Goal: Communication & Community: Answer question/provide support

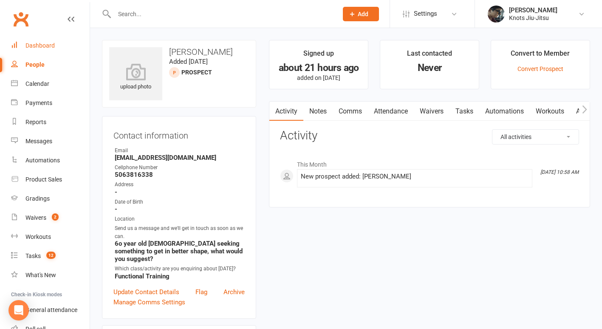
click at [33, 47] on div "Dashboard" at bounding box center [40, 45] width 29 height 7
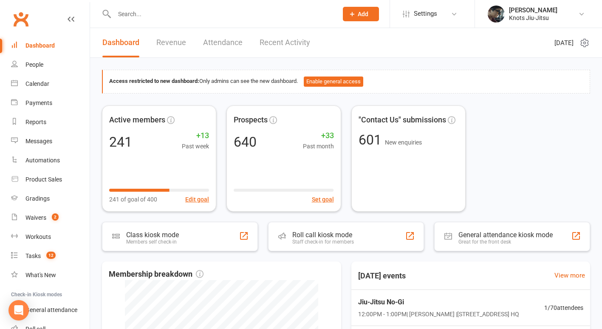
click at [179, 37] on link "Revenue" at bounding box center [171, 42] width 30 height 29
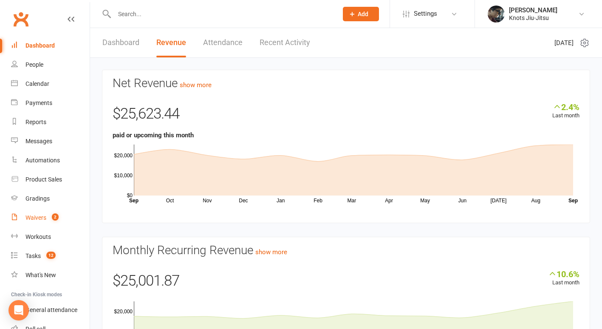
click at [34, 216] on div "Waivers" at bounding box center [36, 217] width 21 height 7
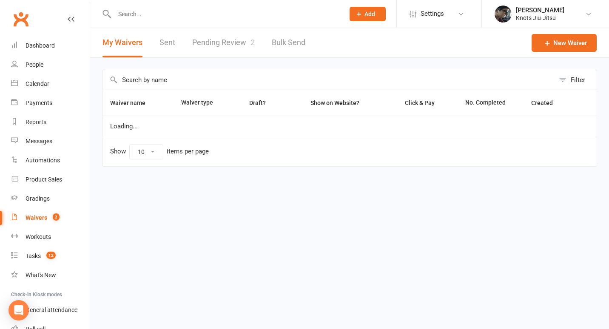
select select "100"
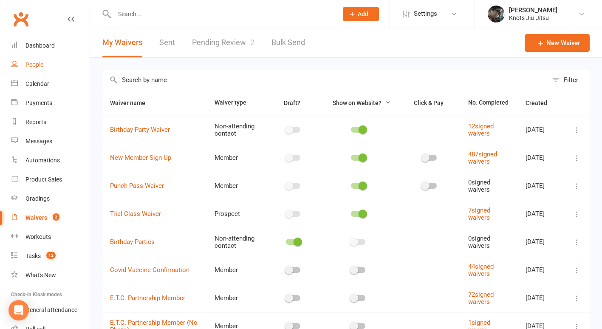
click at [29, 71] on link "People" at bounding box center [50, 64] width 79 height 19
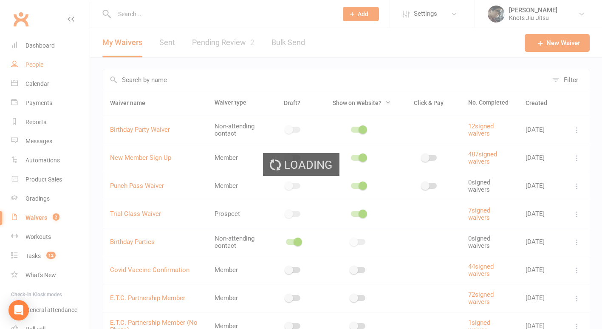
select select "100"
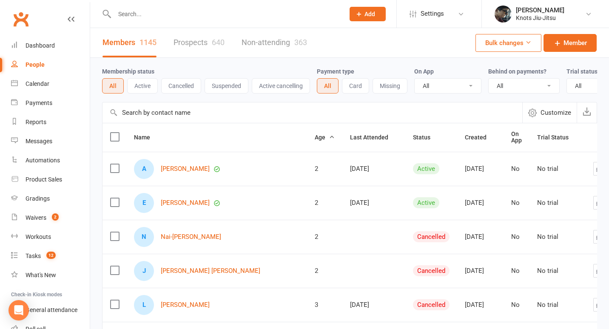
click at [180, 46] on link "Prospects 640" at bounding box center [198, 42] width 51 height 29
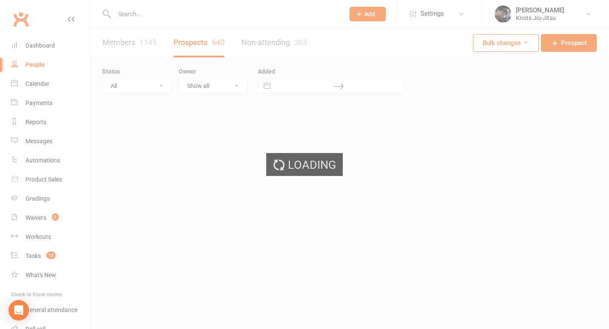
select select "100"
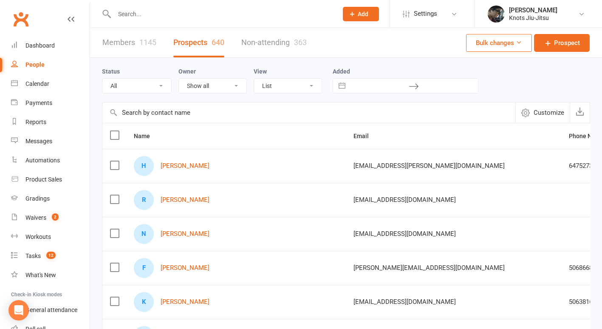
click at [150, 81] on select "All (No status set) (Invalid status) Initial Contact Follow-up Call Follow-up E…" at bounding box center [136, 86] width 69 height 14
select select "Follow-up Email"
click at [102, 79] on select "All (No status set) (Invalid status) Initial Contact Follow-up Call Follow-up E…" at bounding box center [136, 86] width 69 height 14
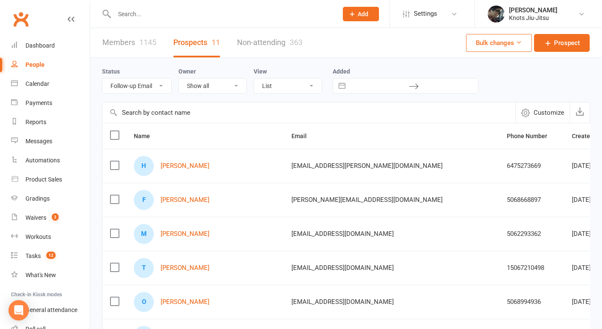
click at [136, 19] on input "text" at bounding box center [222, 14] width 220 height 12
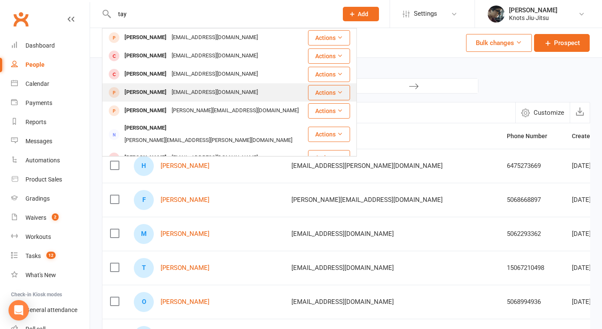
scroll to position [37, 0]
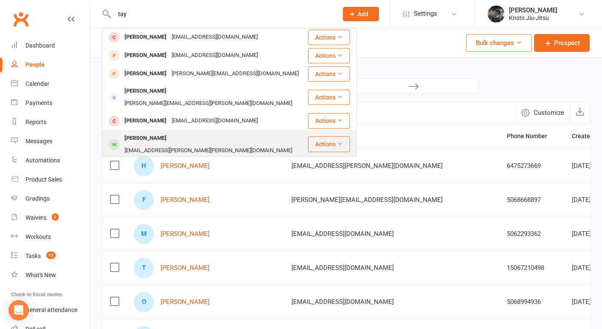
type input "tay"
click at [187, 145] on div "taylin.ann.williams@icloud.com" at bounding box center [208, 151] width 173 height 12
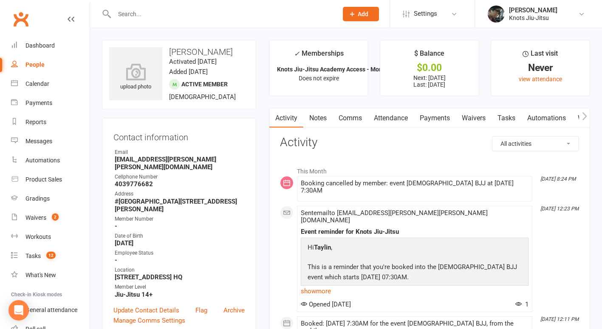
click at [345, 114] on link "Comms" at bounding box center [350, 118] width 35 height 20
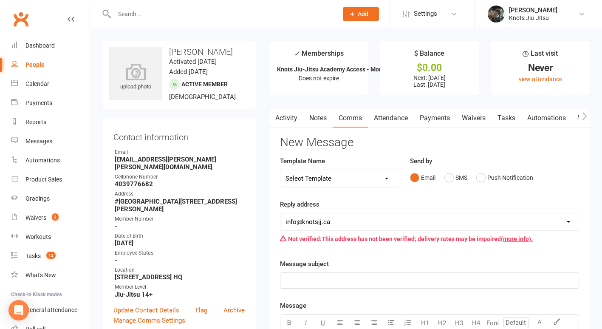
click at [334, 174] on select "Select Template [Email] Cancellation [Email] Failure of Payment [Email] Overdue…" at bounding box center [339, 178] width 116 height 17
click at [366, 261] on div "Message subject ﻿" at bounding box center [429, 274] width 299 height 30
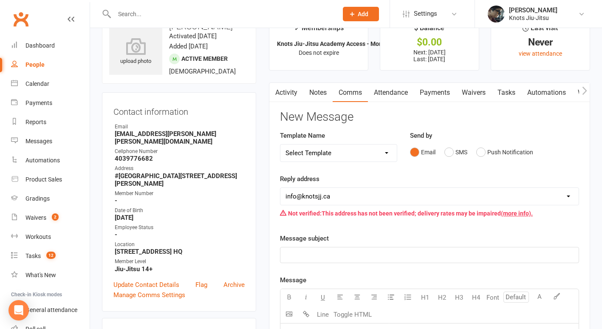
scroll to position [21, 0]
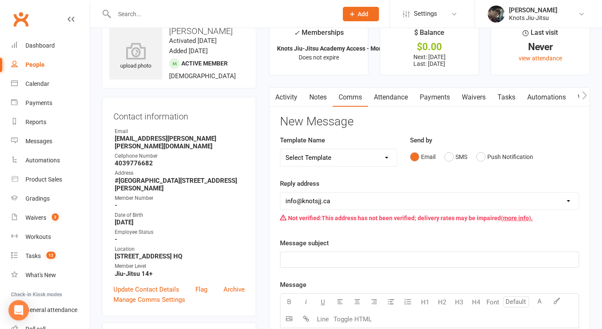
click at [394, 96] on link "Attendance" at bounding box center [391, 98] width 46 height 20
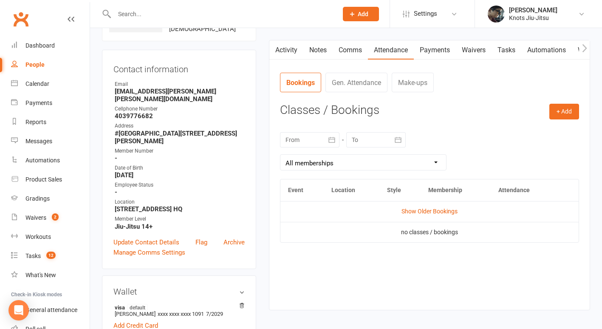
scroll to position [69, 0]
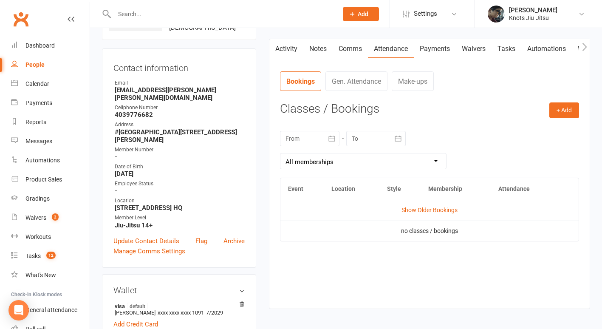
click at [330, 139] on icon "button" at bounding box center [332, 138] width 9 height 9
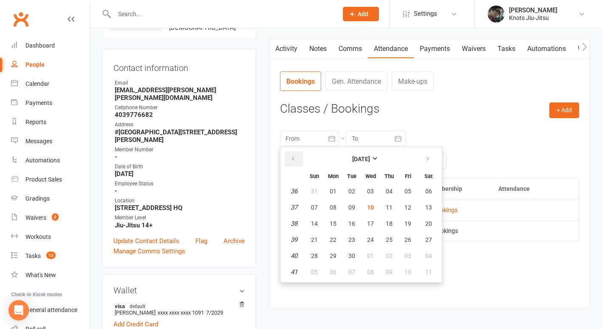
click at [302, 161] on button "button" at bounding box center [294, 158] width 18 height 15
click at [352, 192] on span "01" at bounding box center [352, 191] width 7 height 7
type input "01 Jul 2025"
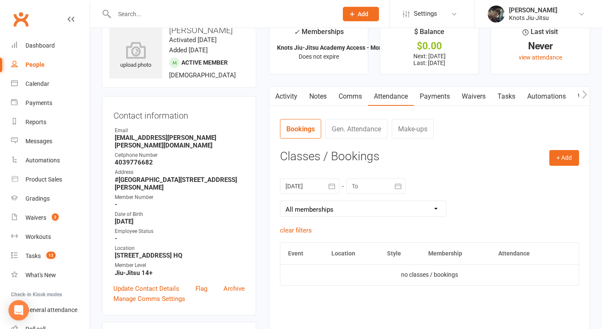
scroll to position [21, 0]
click at [343, 99] on link "Comms" at bounding box center [350, 97] width 35 height 20
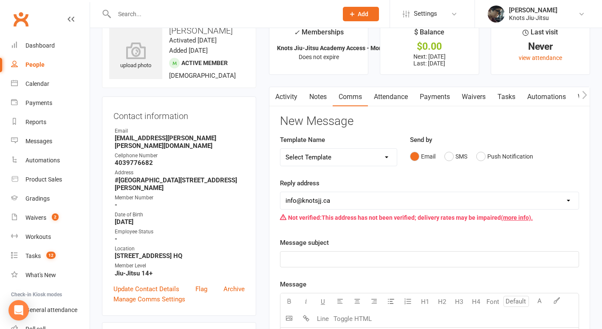
click at [321, 156] on select "Select Template [Email] Cancellation [Email] Failure of Payment [Email] Overdue…" at bounding box center [339, 157] width 116 height 17
select select "32"
click at [281, 149] on select "Select Template [Email] Cancellation [Email] Failure of Payment [Email] Overdue…" at bounding box center [339, 157] width 116 height 17
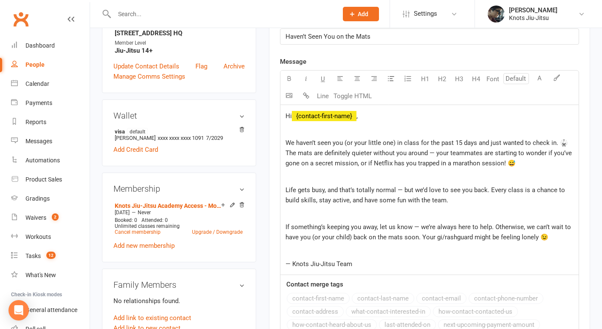
scroll to position [246, 0]
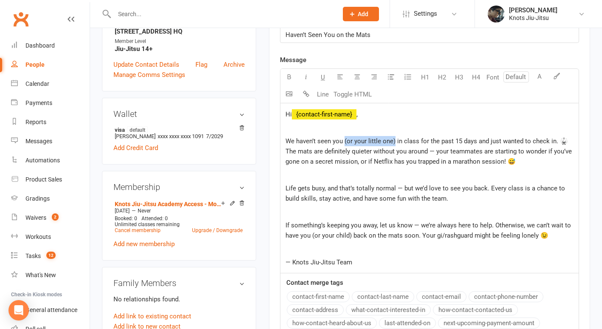
drag, startPoint x: 345, startPoint y: 143, endPoint x: 394, endPoint y: 143, distance: 48.9
click at [394, 143] on span "We haven’t seen you (or your little one) in class for the past 15 days and just…" at bounding box center [430, 151] width 288 height 28
drag, startPoint x: 378, startPoint y: 142, endPoint x: 424, endPoint y: 138, distance: 46.1
click at [424, 138] on span "We haven’t seen you in class for the past 15 days and just wanted to check in. …" at bounding box center [425, 151] width 279 height 28
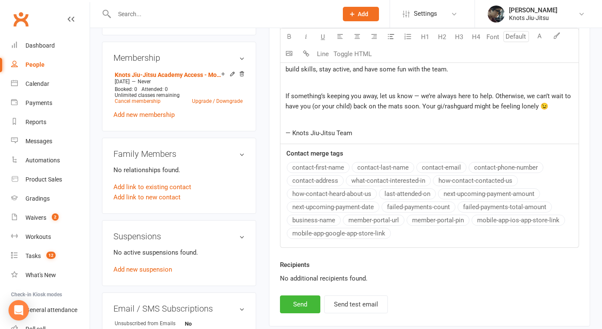
scroll to position [376, 0]
click at [304, 304] on button "Send" at bounding box center [300, 304] width 40 height 18
select select
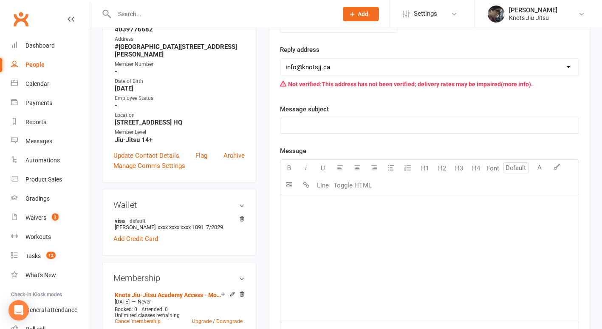
scroll to position [0, 0]
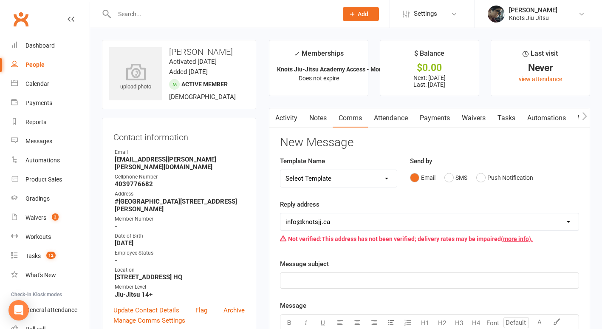
click at [40, 66] on div "People" at bounding box center [35, 64] width 19 height 7
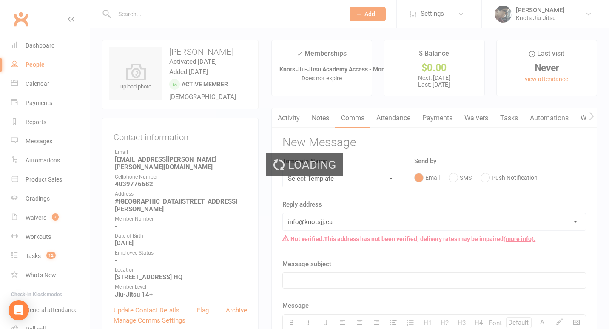
select select "100"
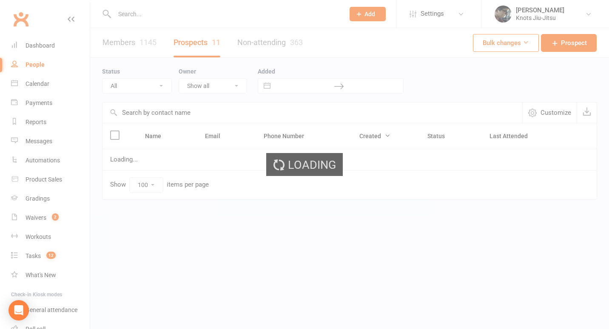
select select "Follow-up Email"
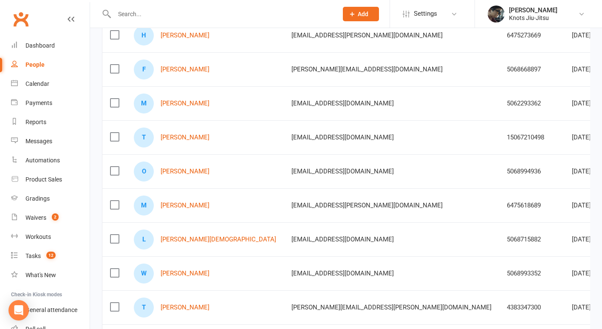
scroll to position [275, 0]
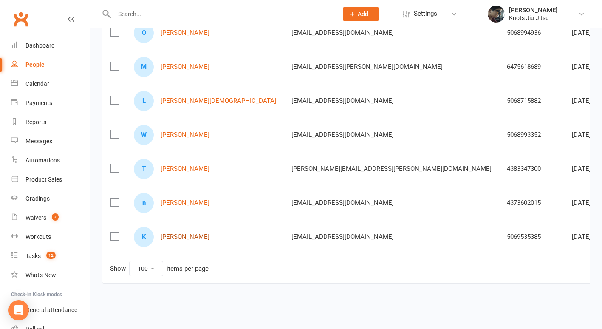
click at [198, 233] on link "[PERSON_NAME]" at bounding box center [185, 236] width 49 height 7
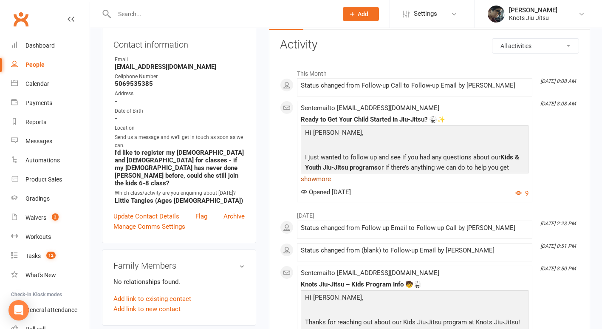
scroll to position [91, 0]
click at [326, 178] on link "show more" at bounding box center [415, 179] width 228 height 12
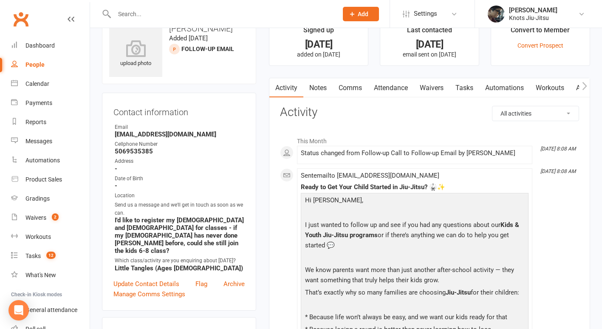
scroll to position [23, 0]
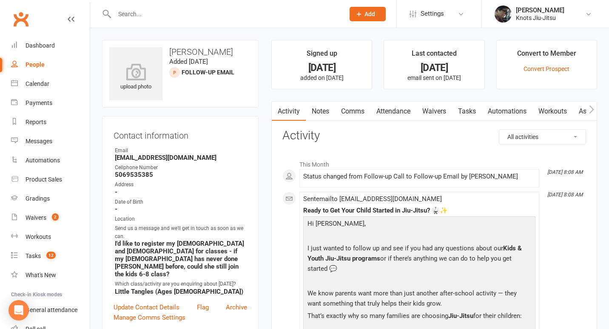
select select "100"
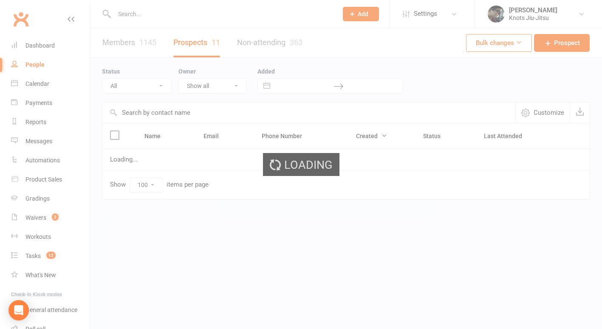
select select "Follow-up Email"
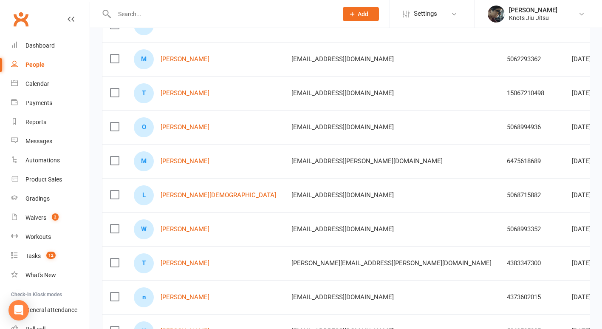
scroll to position [174, 0]
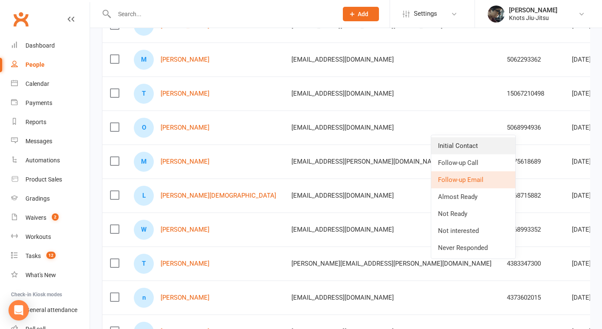
click at [465, 146] on link "Initial Contact" at bounding box center [473, 145] width 84 height 17
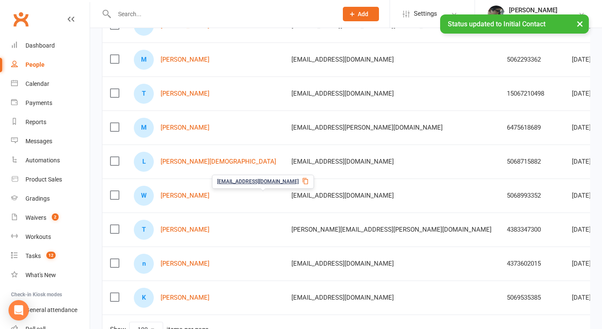
scroll to position [241, 0]
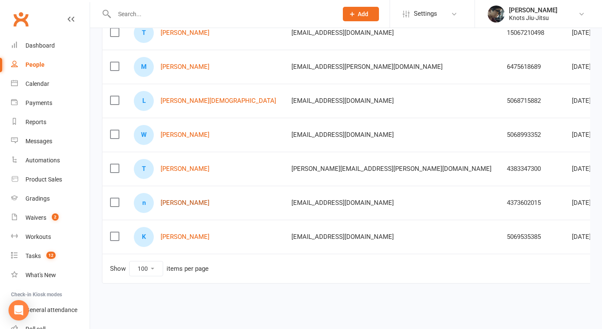
click at [181, 199] on link "[PERSON_NAME]" at bounding box center [185, 202] width 49 height 7
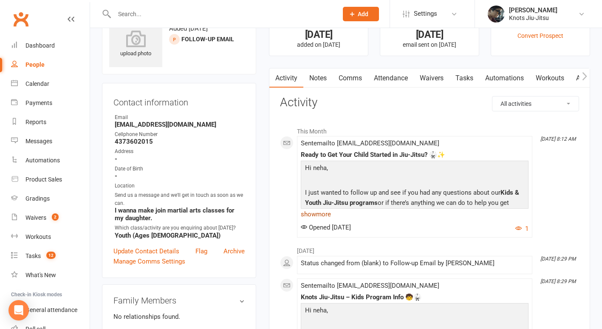
scroll to position [31, 0]
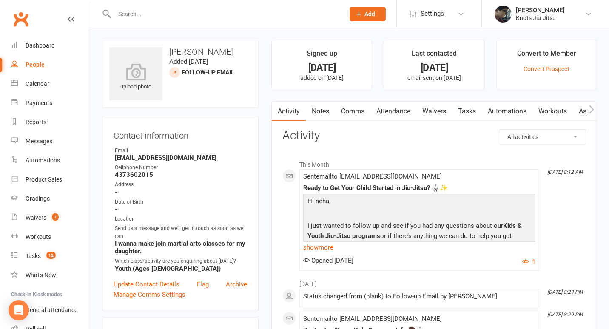
select select "100"
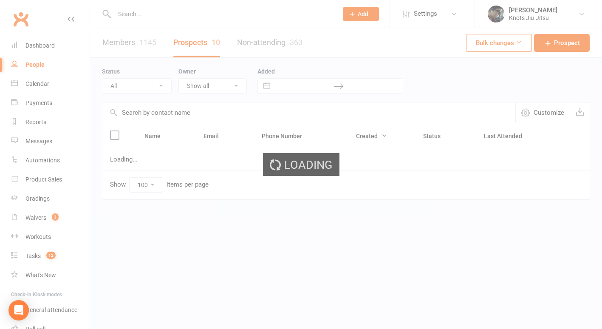
select select "Follow-up Email"
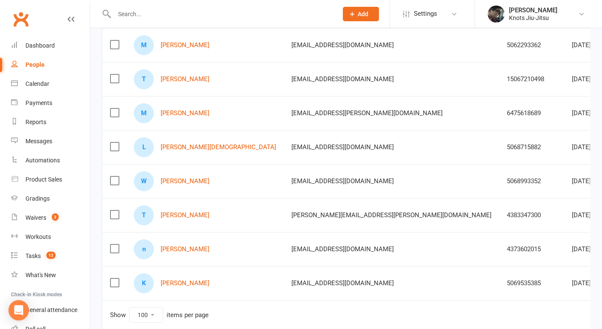
scroll to position [241, 0]
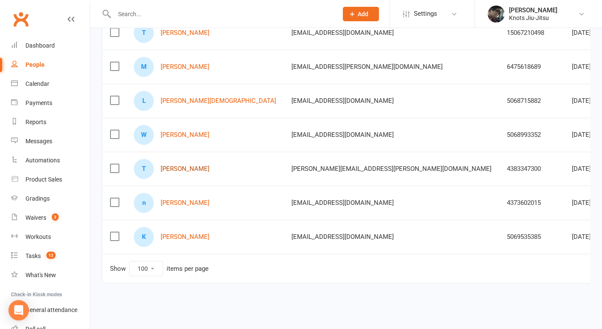
click at [199, 166] on link "[PERSON_NAME]" at bounding box center [185, 168] width 49 height 7
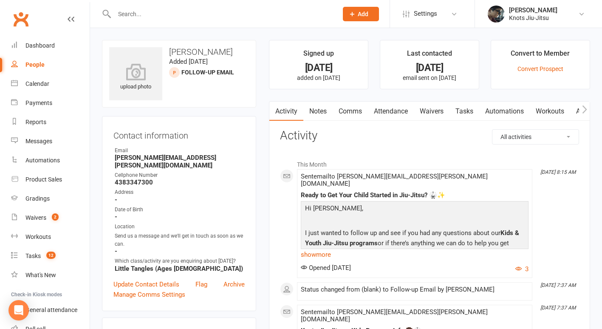
select select "100"
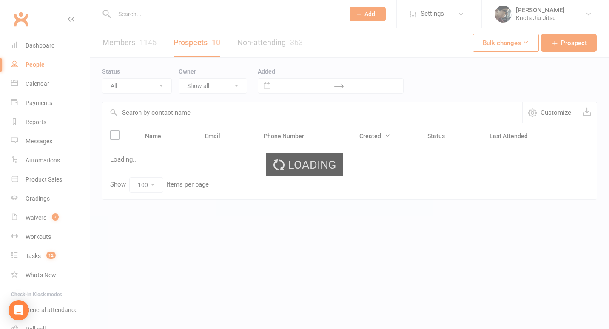
select select "Follow-up Email"
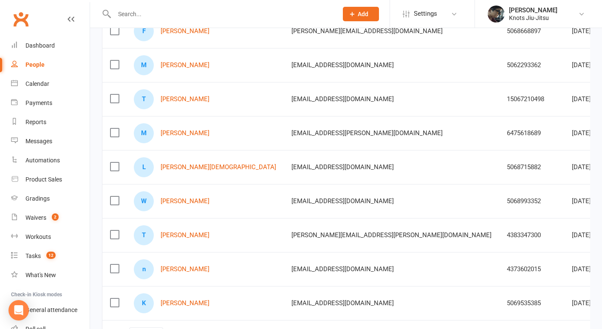
scroll to position [170, 0]
click at [182, 204] on link "[PERSON_NAME]" at bounding box center [185, 200] width 49 height 7
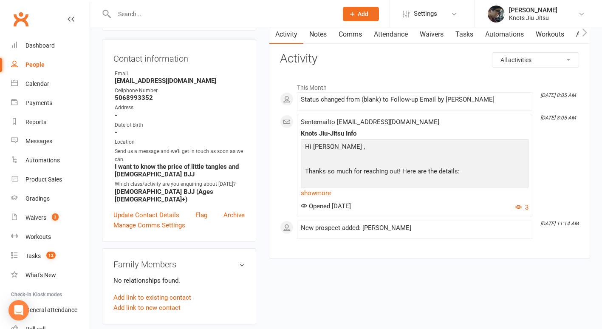
scroll to position [77, 0]
click at [327, 194] on link "show more" at bounding box center [415, 193] width 228 height 12
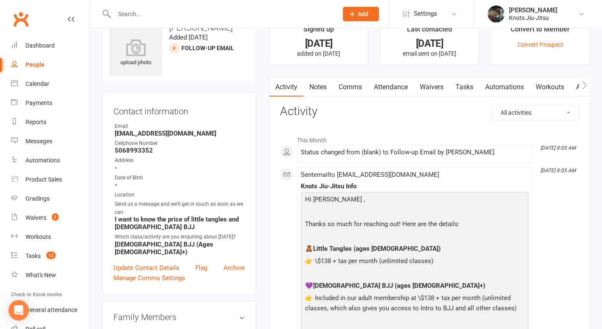
scroll to position [22, 0]
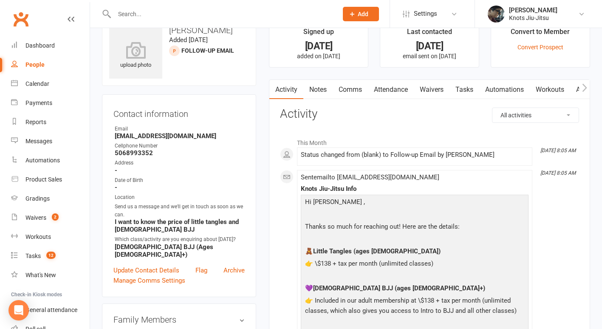
select select "100"
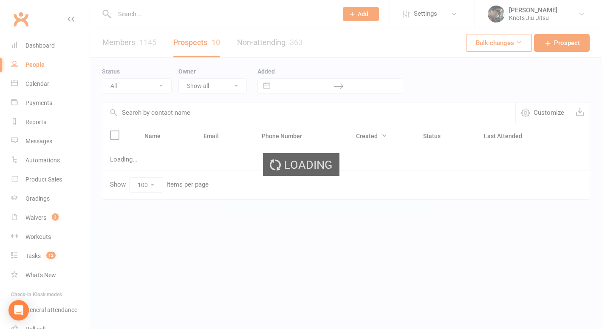
select select "Follow-up Email"
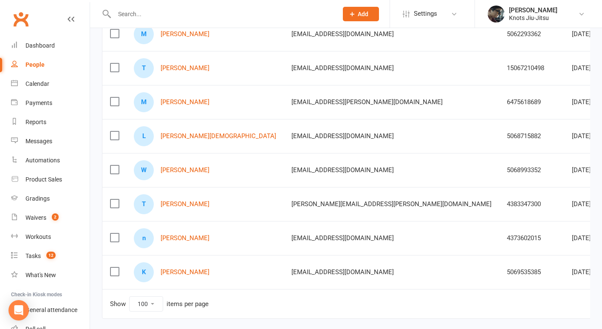
scroll to position [200, 0]
click at [194, 137] on link "[PERSON_NAME][DEMOGRAPHIC_DATA]" at bounding box center [219, 135] width 116 height 7
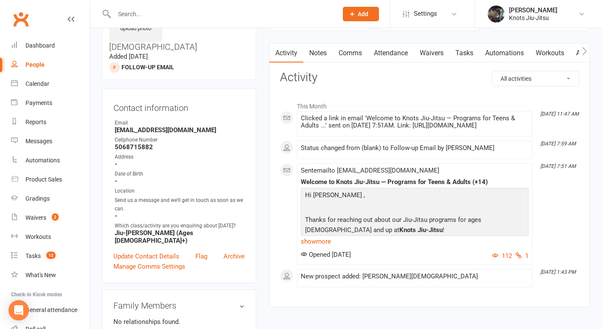
scroll to position [54, 0]
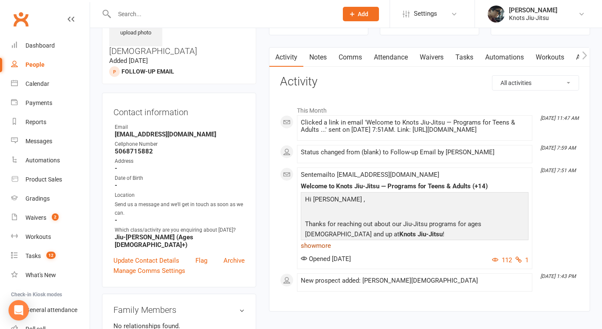
click at [328, 246] on link "show more" at bounding box center [415, 246] width 228 height 12
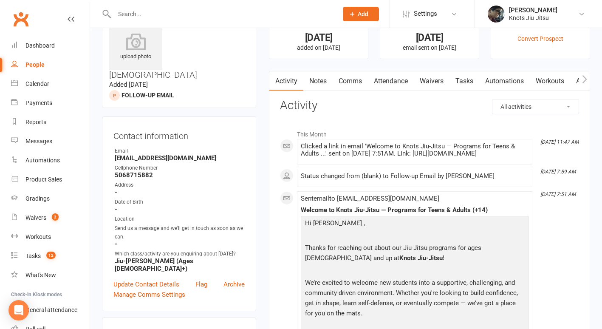
scroll to position [0, 0]
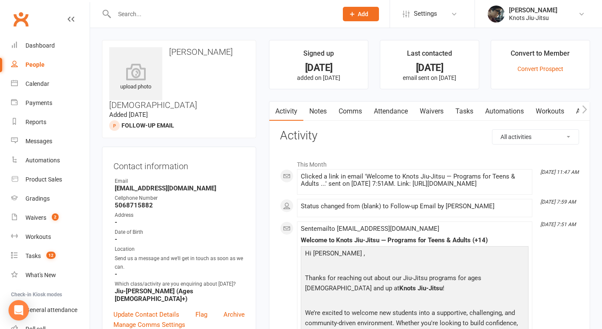
select select "100"
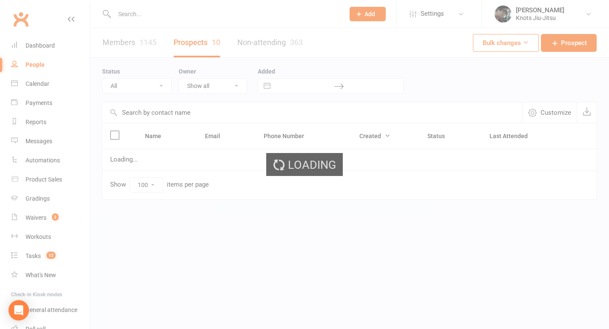
select select "Follow-up Email"
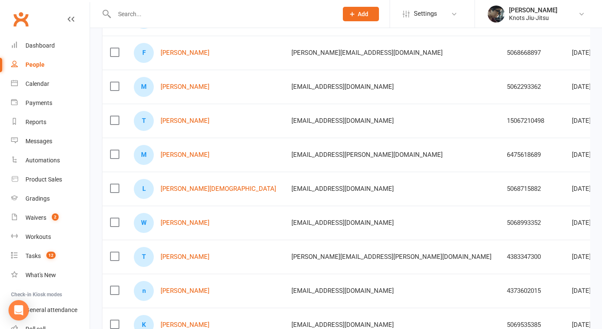
scroll to position [136, 0]
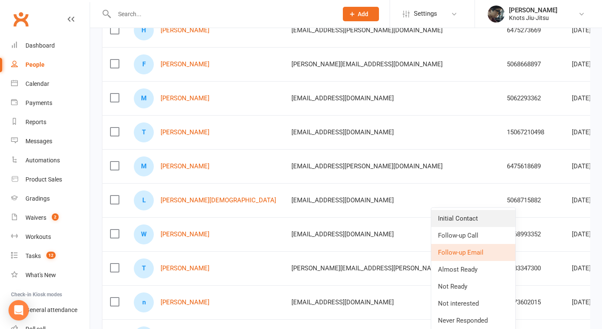
click at [469, 218] on link "Initial Contact" at bounding box center [473, 218] width 84 height 17
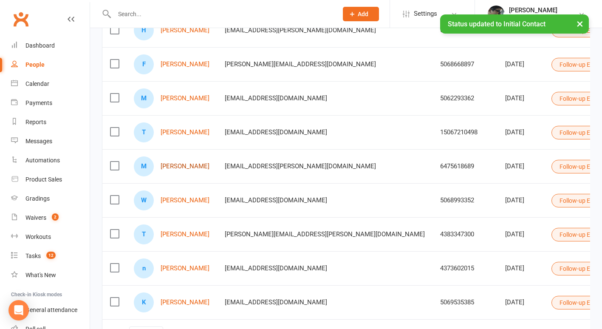
click at [194, 165] on link "[PERSON_NAME]" at bounding box center [185, 166] width 49 height 7
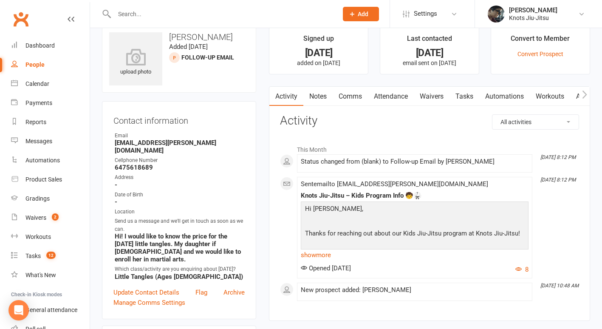
scroll to position [15, 0]
click at [328, 253] on link "show more" at bounding box center [415, 255] width 228 height 12
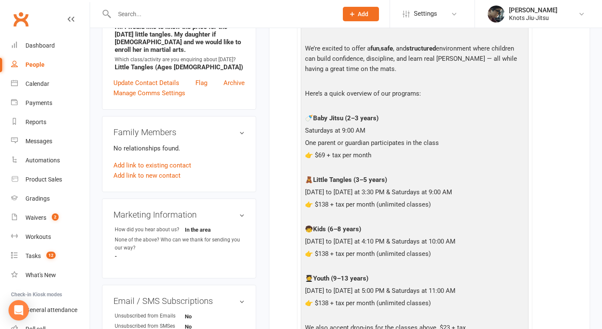
scroll to position [0, 0]
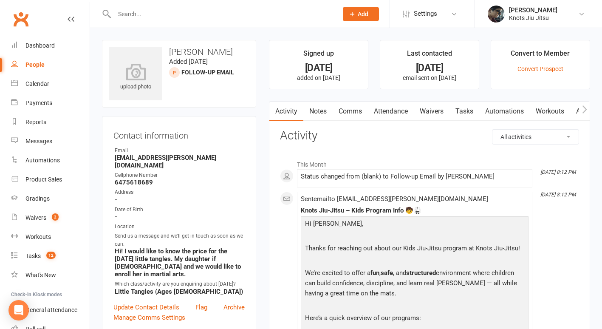
select select "100"
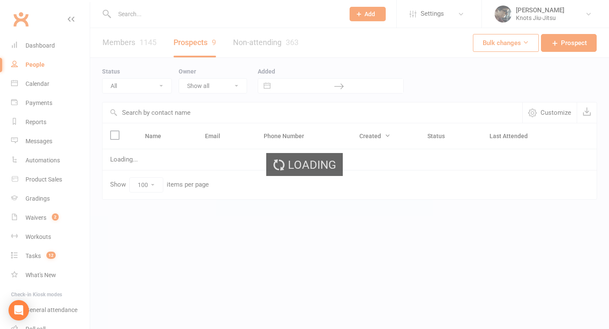
select select "Follow-up Email"
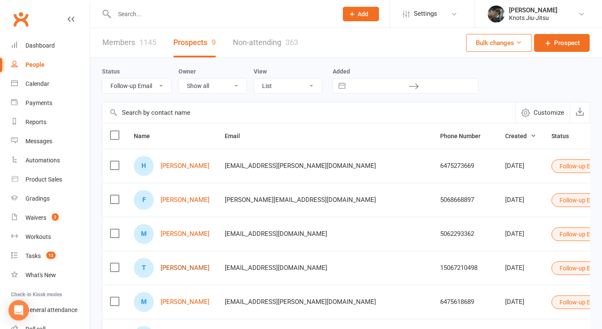
click at [184, 271] on link "[PERSON_NAME]" at bounding box center [185, 267] width 49 height 7
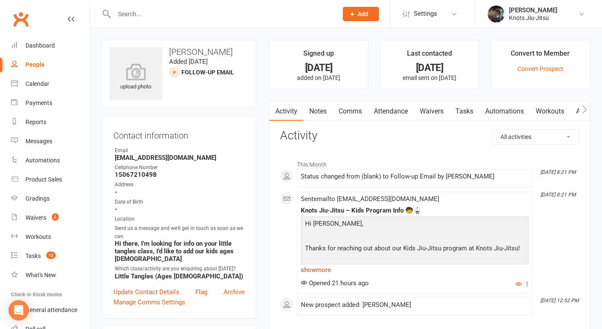
click at [324, 267] on link "show more" at bounding box center [415, 270] width 228 height 12
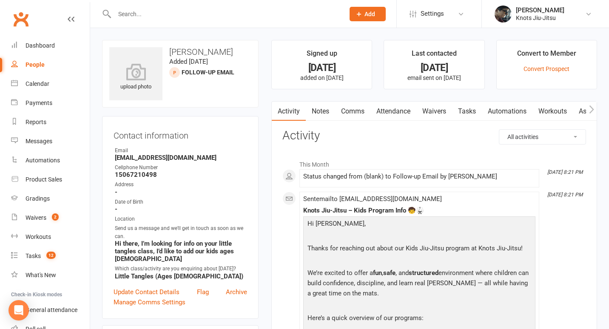
select select "100"
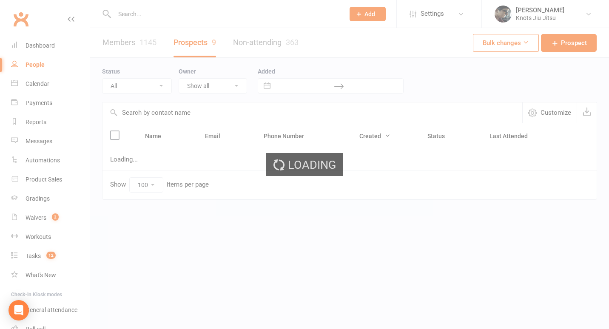
select select "Follow-up Email"
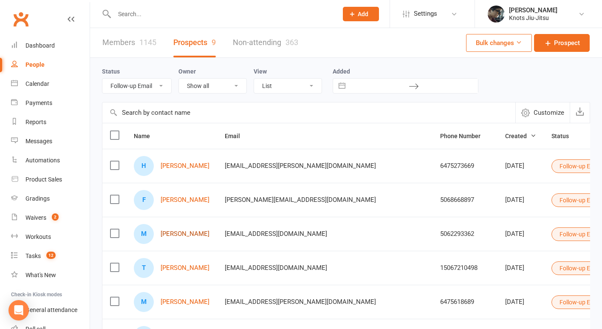
click at [179, 233] on link "[PERSON_NAME]" at bounding box center [185, 233] width 49 height 7
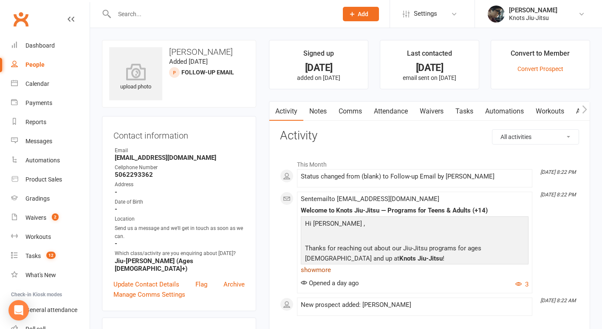
click at [328, 269] on link "show more" at bounding box center [415, 270] width 228 height 12
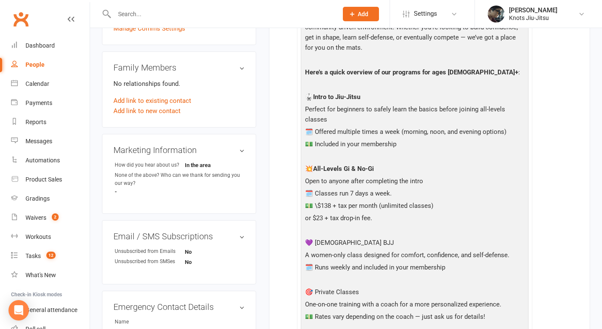
scroll to position [185, 0]
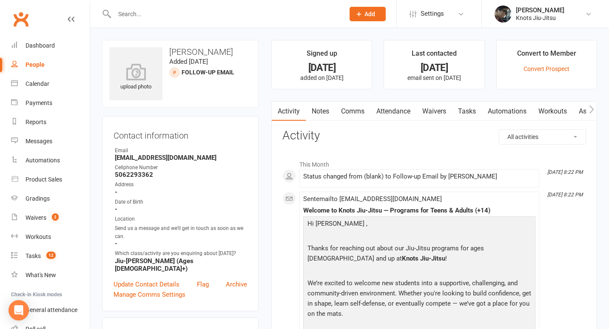
select select "100"
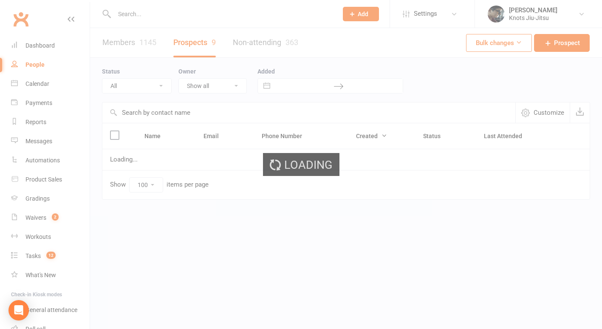
select select "Follow-up Email"
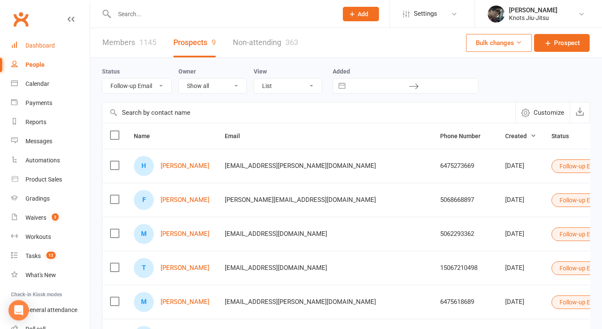
click at [50, 43] on div "Dashboard" at bounding box center [40, 45] width 29 height 7
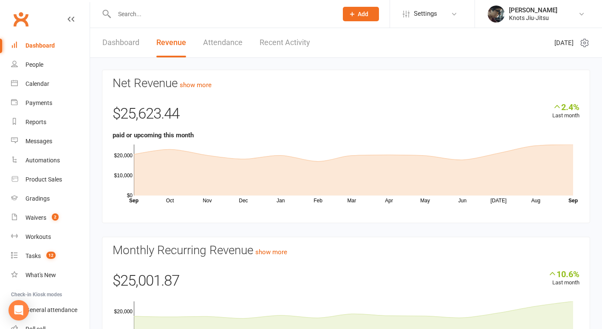
click at [130, 45] on link "Dashboard" at bounding box center [120, 42] width 37 height 29
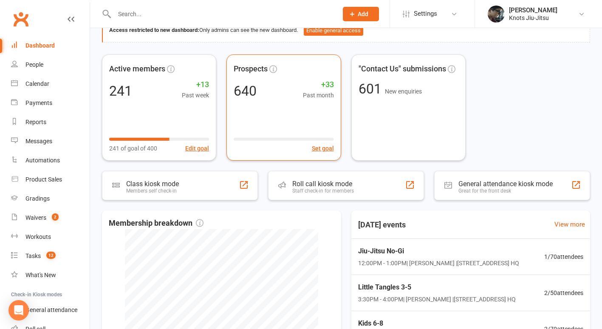
scroll to position [51, 0]
click at [295, 101] on div "Prospects 640 +33 Past month Set goal" at bounding box center [284, 106] width 120 height 111
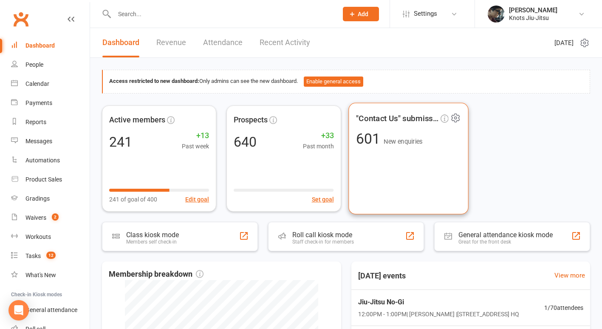
click at [439, 172] on div ""Contact Us" submissions 601 New enquiries" at bounding box center [409, 158] width 120 height 112
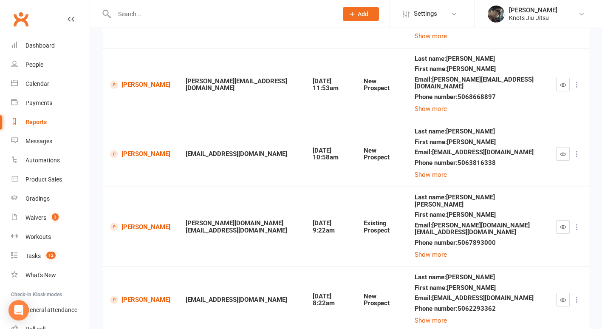
scroll to position [159, 0]
click at [446, 249] on button "Show more" at bounding box center [431, 254] width 32 height 10
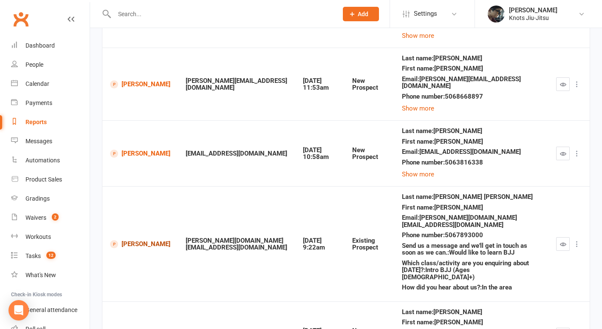
click at [127, 240] on link "[PERSON_NAME]" at bounding box center [140, 244] width 60 height 8
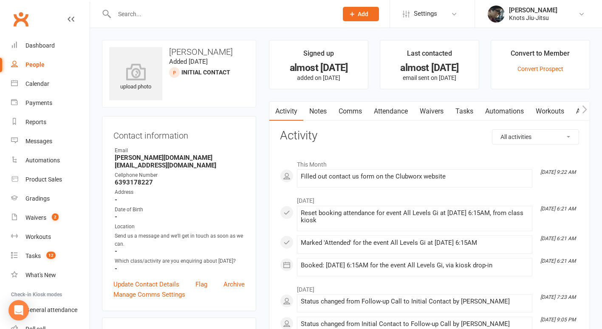
click at [360, 112] on link "Comms" at bounding box center [350, 112] width 35 height 20
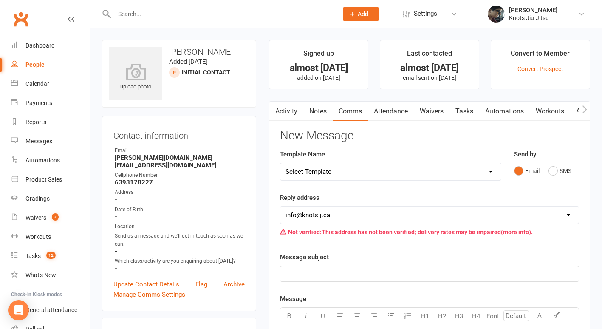
click at [358, 171] on select "Select Template [Email] Cancellation [Email] Failure of Payment [Email] Overdue…" at bounding box center [391, 171] width 221 height 17
select select "30"
click at [281, 163] on select "Select Template [Email] Cancellation [Email] Failure of Payment [Email] Overdue…" at bounding box center [391, 171] width 221 height 17
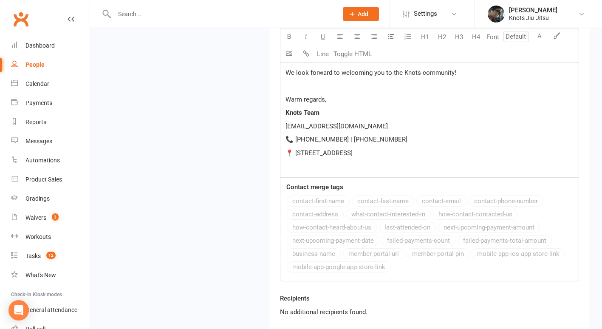
scroll to position [1016, 0]
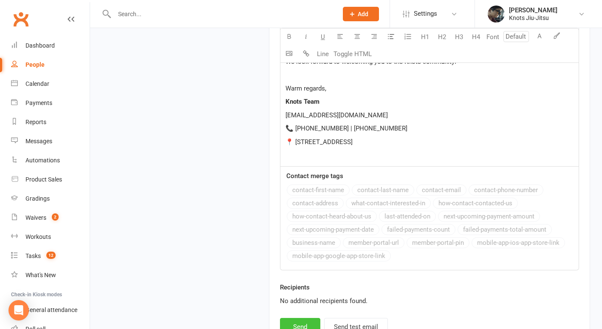
click at [300, 318] on button "Send" at bounding box center [300, 327] width 40 height 18
select select
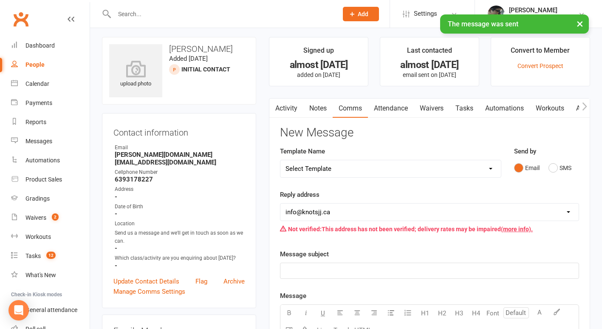
scroll to position [0, 0]
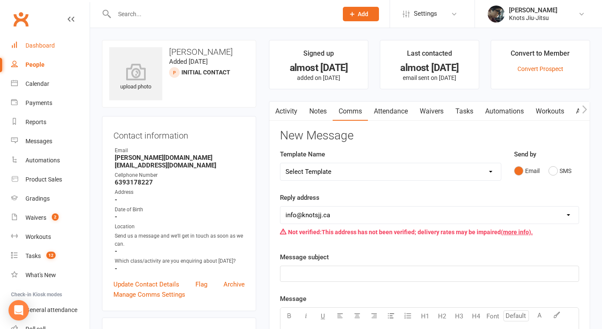
click at [46, 46] on div "Dashboard" at bounding box center [40, 45] width 29 height 7
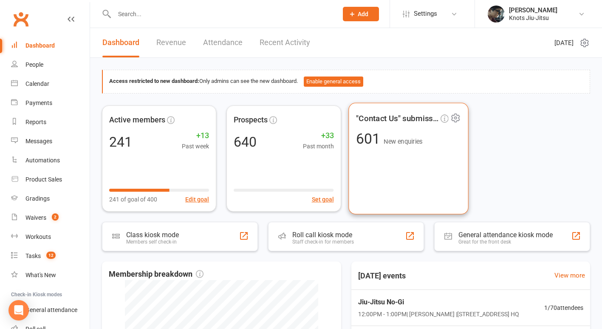
click at [358, 138] on span "601" at bounding box center [370, 138] width 28 height 17
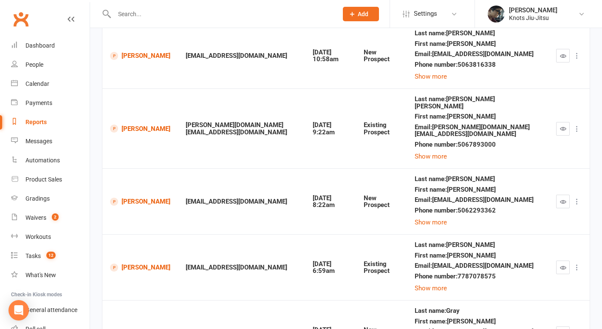
scroll to position [257, 0]
click at [561, 125] on icon "button" at bounding box center [563, 128] width 6 height 6
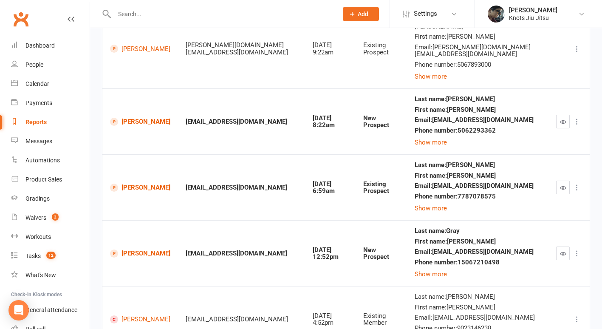
scroll to position [353, 0]
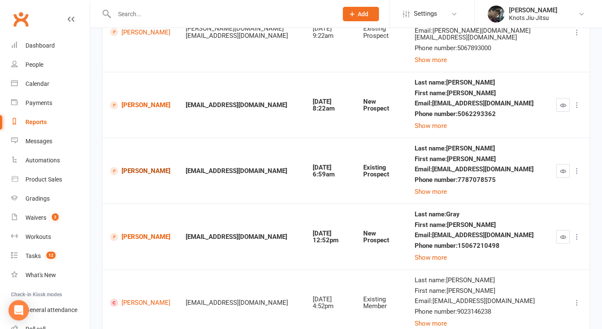
click at [144, 167] on link "[PERSON_NAME]" at bounding box center [140, 171] width 60 height 8
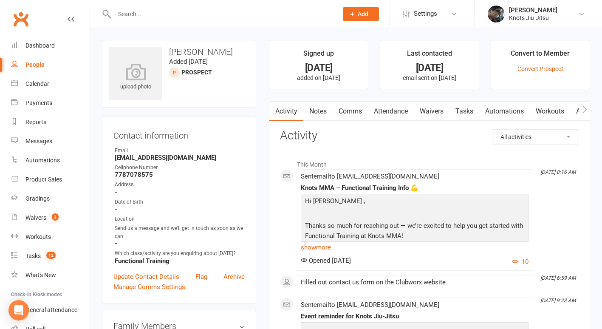
click at [433, 111] on link "Waivers" at bounding box center [432, 112] width 36 height 20
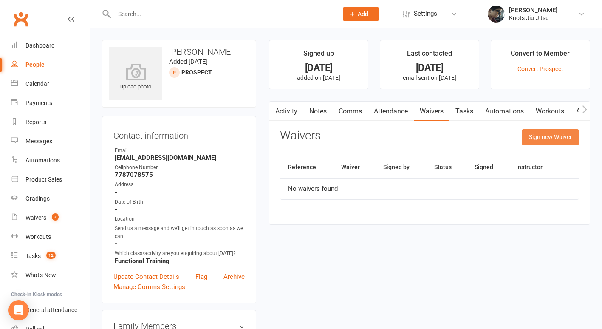
click at [527, 142] on button "Sign new Waiver" at bounding box center [550, 136] width 57 height 15
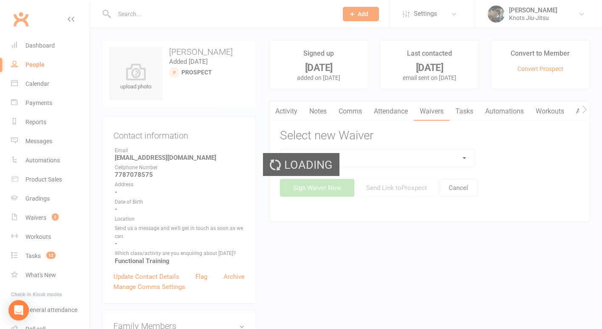
click at [410, 156] on div "Loading" at bounding box center [301, 164] width 602 height 329
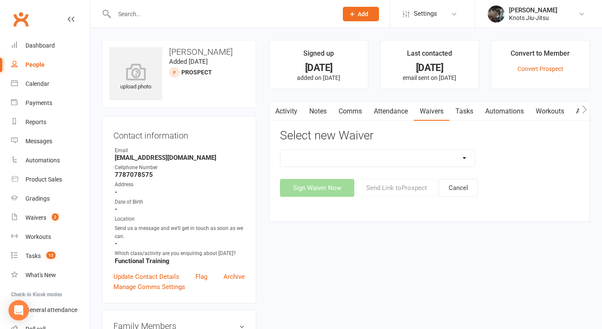
click at [410, 156] on select "Covid Vaccine Confirmation E.T.C. Partnership Member E.T.C. Partnership Member …" at bounding box center [378, 158] width 194 height 17
select select "14815"
click at [281, 150] on select "Covid Vaccine Confirmation E.T.C. Partnership Member E.T.C. Partnership Member …" at bounding box center [378, 158] width 194 height 17
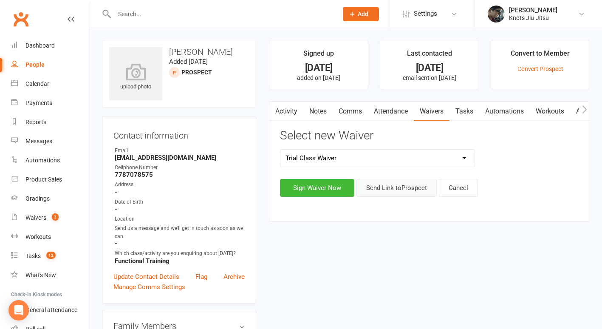
click at [378, 191] on button "Send Link to Prospect" at bounding box center [397, 188] width 80 height 18
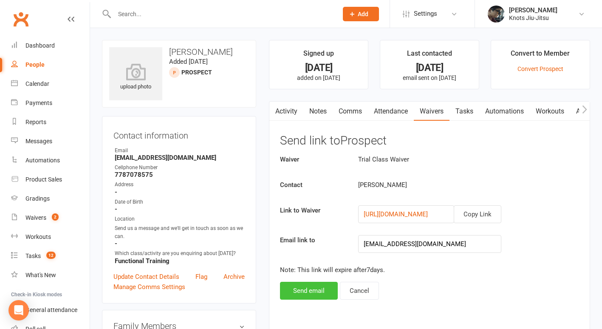
click at [310, 290] on button "Send email" at bounding box center [309, 291] width 58 height 18
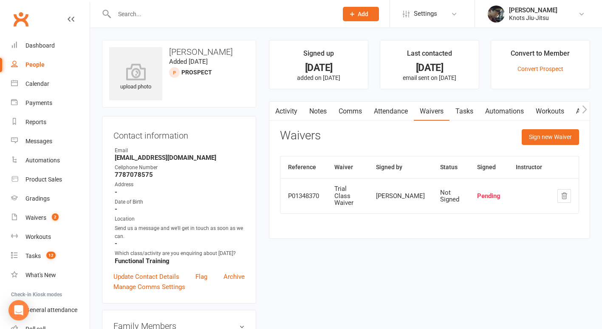
click at [395, 111] on link "Attendance" at bounding box center [391, 112] width 46 height 20
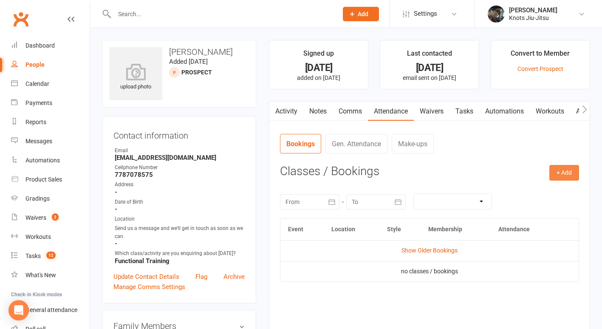
click at [561, 173] on button "+ Add" at bounding box center [565, 172] width 30 height 15
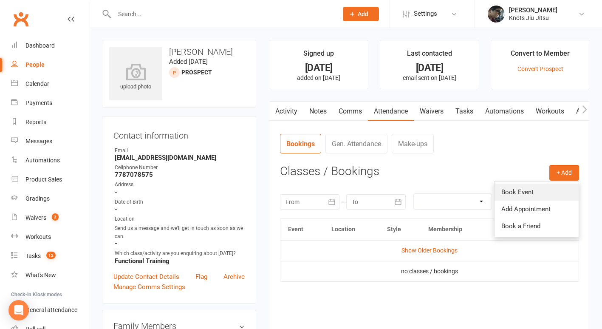
click at [525, 189] on link "Book Event" at bounding box center [537, 192] width 84 height 17
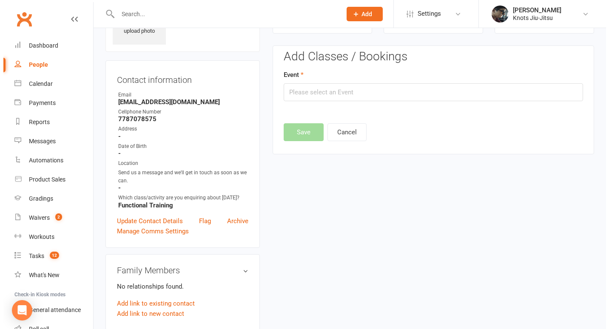
scroll to position [58, 0]
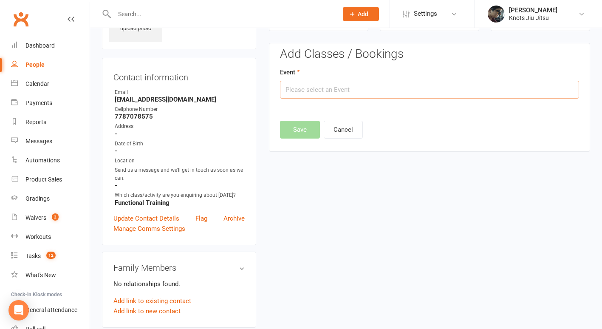
click at [349, 85] on input "text" at bounding box center [429, 90] width 299 height 18
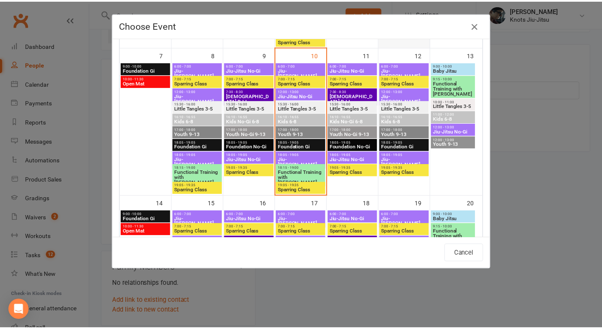
scroll to position [197, 0]
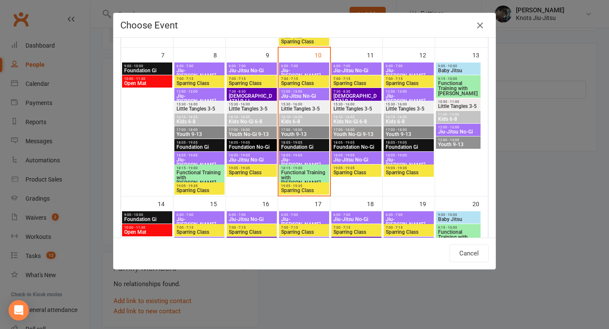
click at [451, 84] on span "Functional Training with [PERSON_NAME]" at bounding box center [457, 88] width 41 height 15
type input "Functional Training with Paula Melo - Sep 13, 2025 9:15:00 AM"
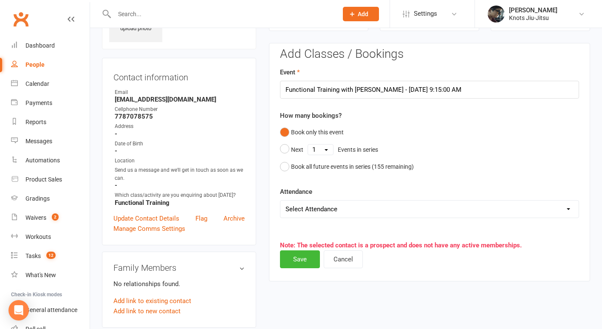
click at [344, 214] on select "Select Attendance Attended Absent" at bounding box center [430, 209] width 298 height 17
click at [401, 185] on form "Event Functional Training with Paula Melo - Sep 13, 2025 9:15:00 AM How many bo…" at bounding box center [429, 142] width 299 height 151
drag, startPoint x: 392, startPoint y: 88, endPoint x: 427, endPoint y: 88, distance: 35.3
click at [427, 88] on input "Functional Training with Paula Melo - Sep 13, 2025 9:15:00 AM" at bounding box center [429, 90] width 299 height 18
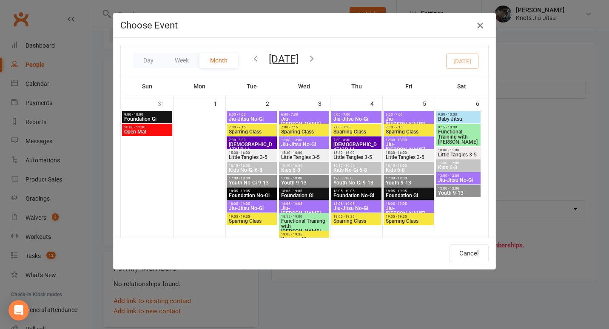
click at [475, 22] on icon "button" at bounding box center [480, 25] width 10 height 10
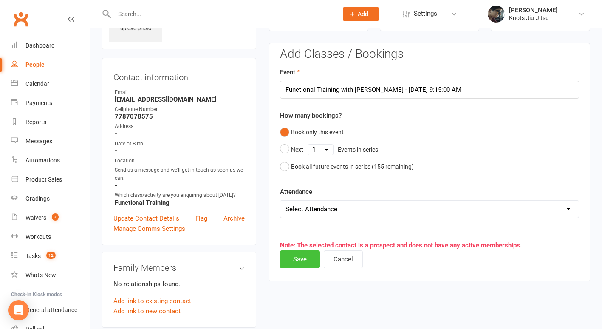
click at [302, 257] on button "Save" at bounding box center [300, 259] width 40 height 18
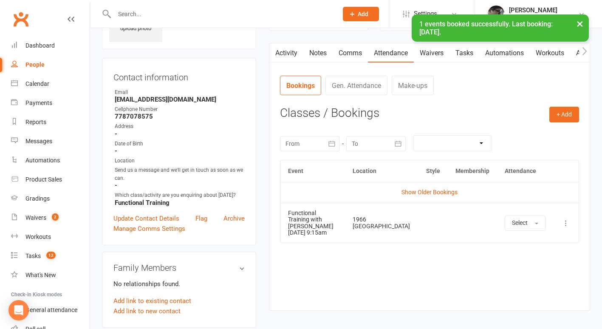
click at [354, 52] on link "Comms" at bounding box center [350, 53] width 35 height 20
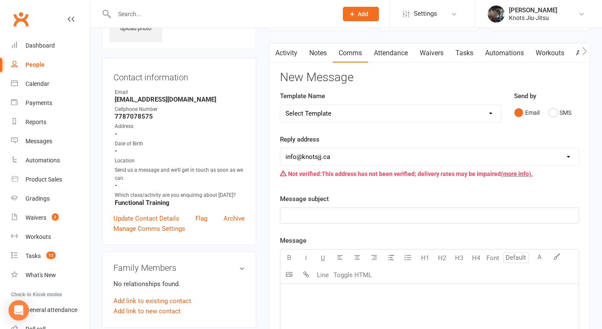
click at [350, 117] on select "Select Template [Email] Cancellation [Email] Failure of Payment [Email] Overdue…" at bounding box center [391, 113] width 221 height 17
select select "19"
click at [281, 105] on select "Select Template [Email] Cancellation [Email] Failure of Payment [Email] Overdue…" at bounding box center [391, 113] width 221 height 17
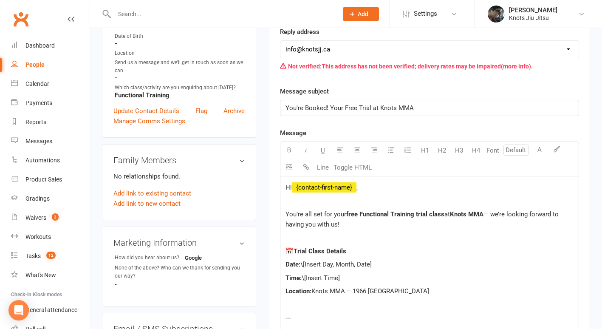
scroll to position [228, 0]
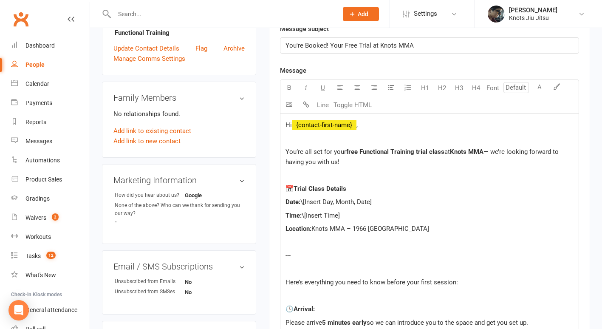
click at [372, 205] on span "\[Insert Day, Month, Date]" at bounding box center [336, 202] width 71 height 8
click at [340, 217] on span "\[Insert Time]" at bounding box center [321, 216] width 38 height 8
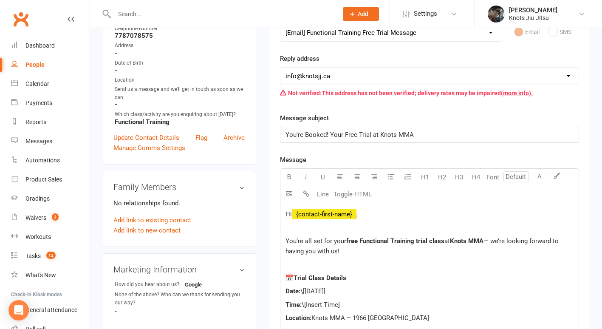
scroll to position [138, 0]
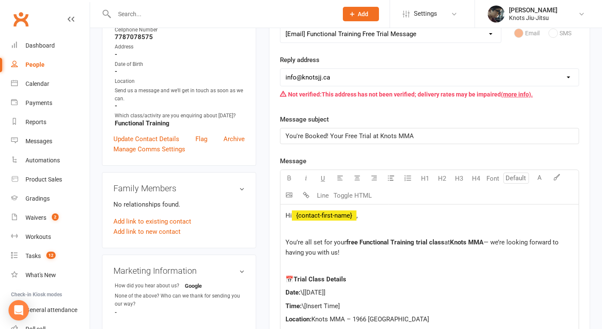
click at [32, 67] on div "People" at bounding box center [35, 64] width 19 height 7
select select "100"
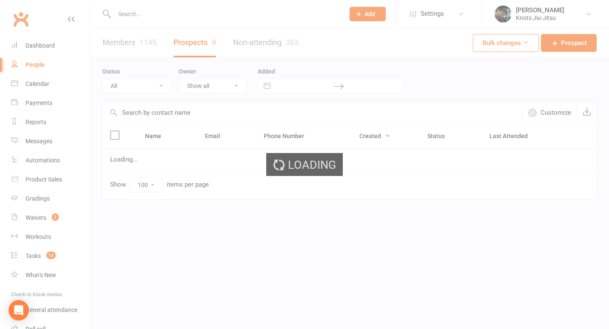
select select "Follow-up Email"
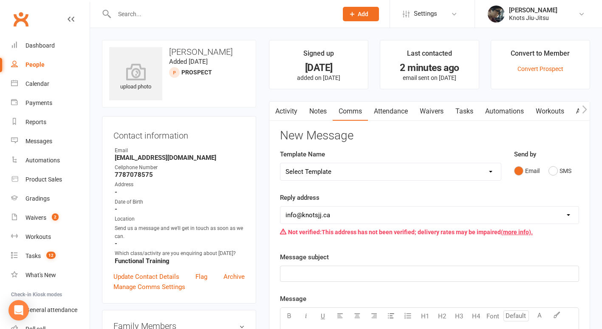
click at [323, 167] on select "Select Template [Email] Cancellation [Email] Failure of Payment [Email] Overdue…" at bounding box center [391, 171] width 221 height 17
select select "19"
click at [281, 163] on select "Select Template [Email] Cancellation [Email] Failure of Payment [Email] Overdue…" at bounding box center [391, 171] width 221 height 17
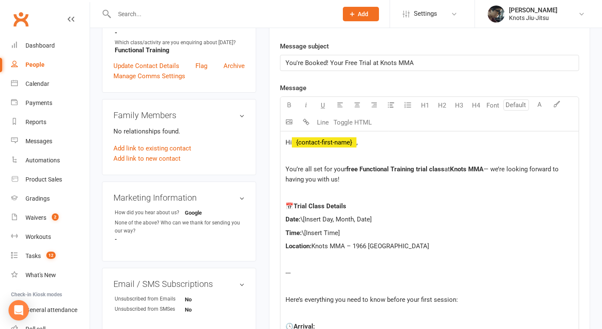
scroll to position [211, 0]
drag, startPoint x: 371, startPoint y: 218, endPoint x: 306, endPoint y: 217, distance: 64.6
click at [306, 217] on span "\[Insert Day, Month, Date]" at bounding box center [336, 219] width 71 height 8
click at [340, 231] on span "\[Insert Time]" at bounding box center [321, 233] width 38 height 8
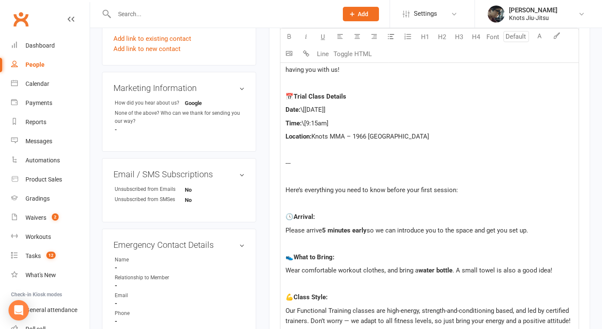
scroll to position [281, 0]
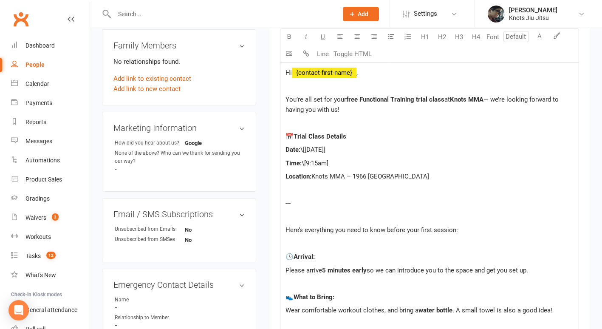
click at [395, 202] on p "---" at bounding box center [430, 203] width 288 height 10
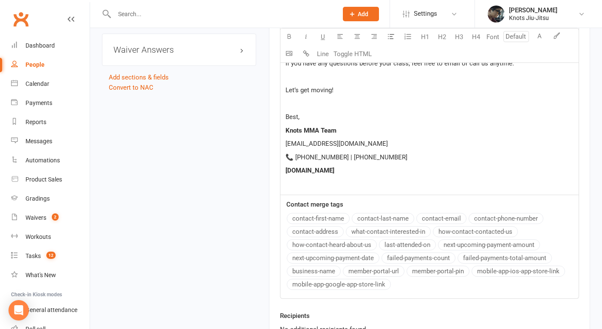
scroll to position [757, 0]
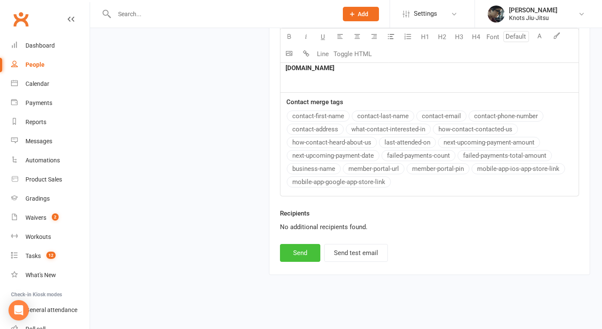
click at [303, 251] on button "Send" at bounding box center [300, 253] width 40 height 18
select select
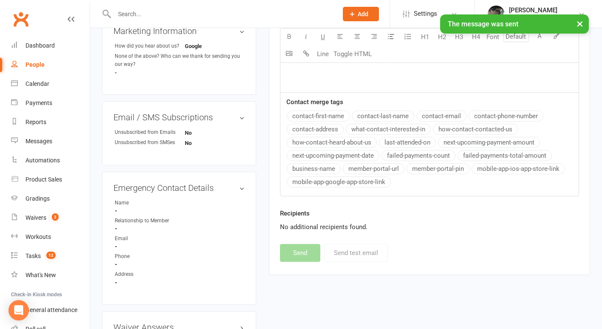
click at [127, 14] on div "× The message was sent" at bounding box center [295, 14] width 591 height 0
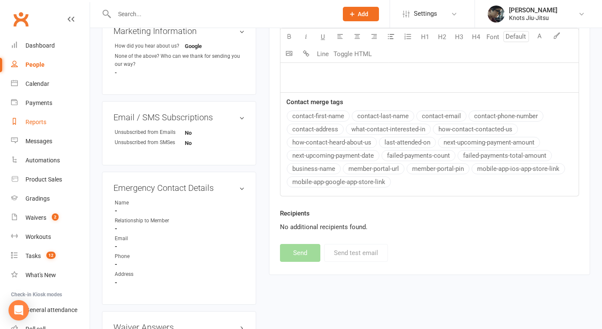
click at [38, 124] on div "Reports" at bounding box center [36, 122] width 21 height 7
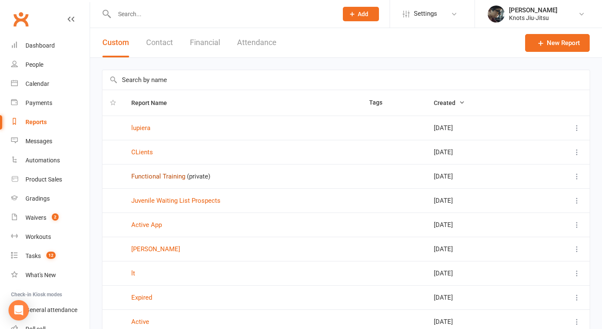
click at [174, 178] on link "Functional Training" at bounding box center [158, 177] width 54 height 8
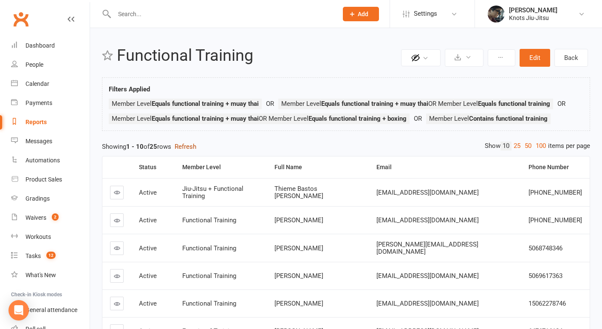
click at [191, 149] on button "Refresh" at bounding box center [186, 147] width 22 height 10
click at [173, 164] on th "Status" at bounding box center [152, 167] width 43 height 22
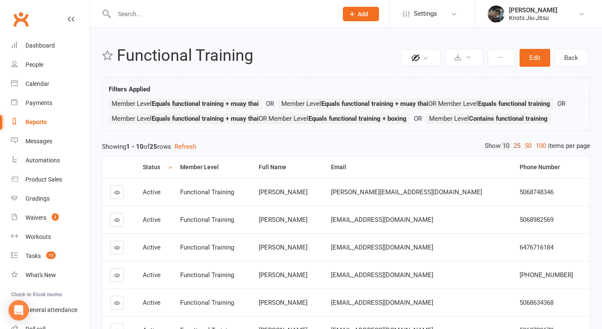
click at [514, 145] on link "25" at bounding box center [517, 146] width 11 height 9
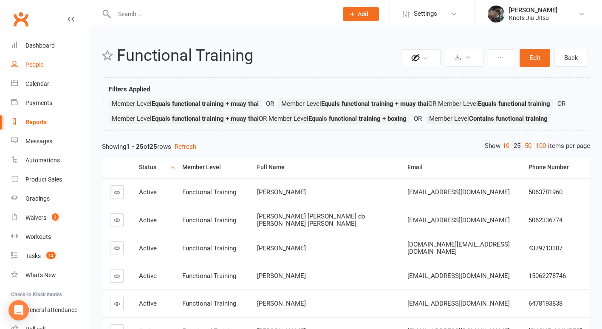
click at [43, 62] on div "People" at bounding box center [35, 64] width 18 height 7
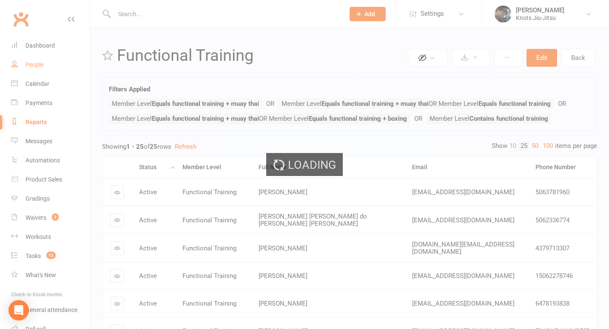
select select "100"
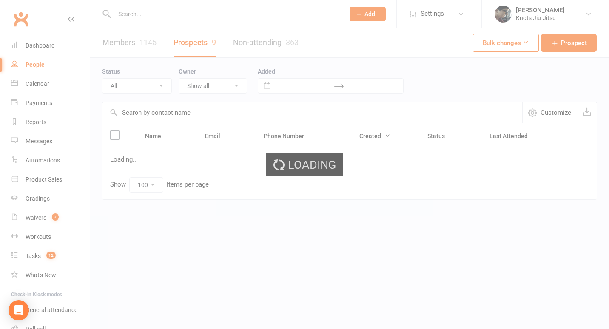
select select "Follow-up Email"
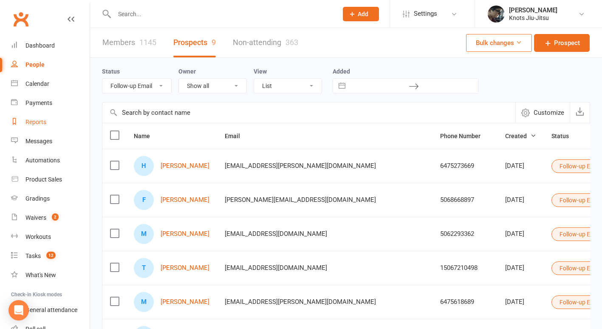
click at [39, 126] on link "Reports" at bounding box center [50, 122] width 79 height 19
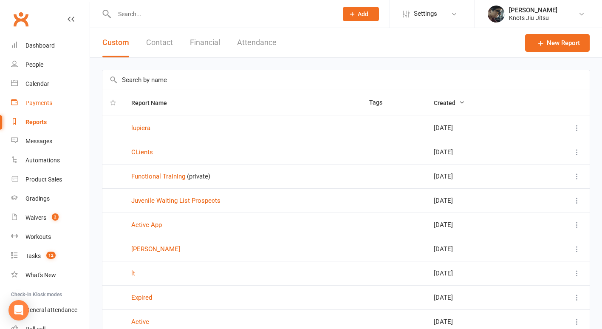
click at [45, 105] on div "Payments" at bounding box center [39, 102] width 27 height 7
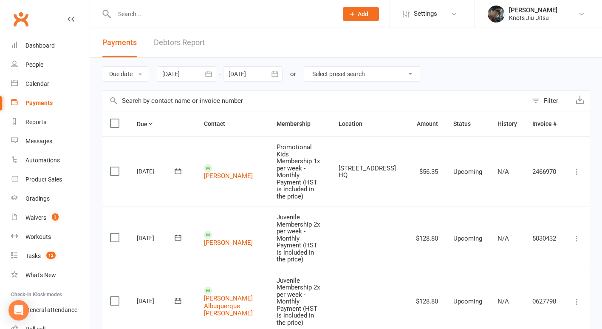
click at [338, 76] on select "Select preset search All failures All skipped payments All pending payments Suc…" at bounding box center [362, 74] width 116 height 14
click at [335, 69] on select "Select preset search All failures All skipped payments All pending payments Suc…" at bounding box center [362, 74] width 116 height 14
click at [548, 99] on div "Filter" at bounding box center [551, 101] width 14 height 10
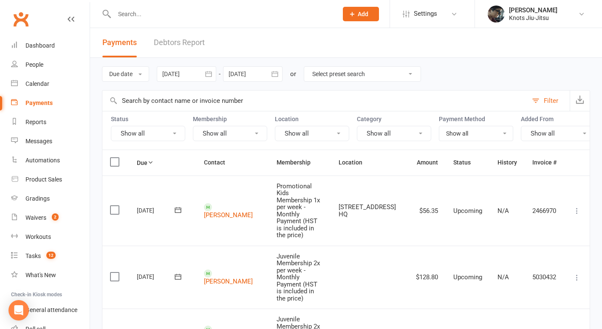
click at [255, 132] on button "Show all" at bounding box center [230, 133] width 74 height 15
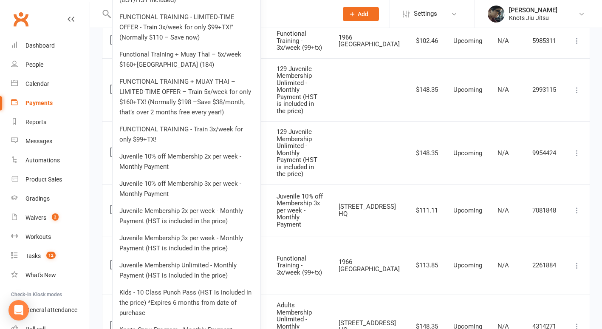
scroll to position [1256, 0]
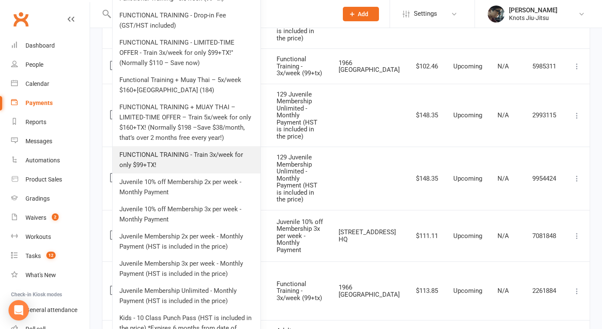
click at [205, 159] on link "FUNCTIONAL TRAINING - Train 3x/week for only $99+TX!" at bounding box center [187, 159] width 148 height 27
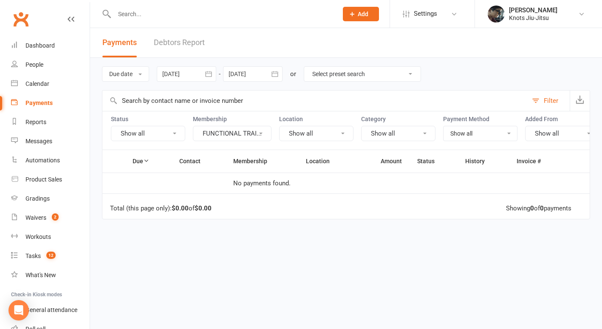
click at [210, 71] on icon "button" at bounding box center [208, 74] width 9 height 9
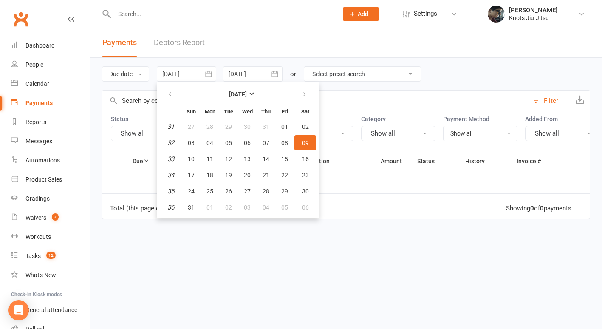
click at [291, 57] on header "Payments Debtors Report" at bounding box center [346, 43] width 512 height 30
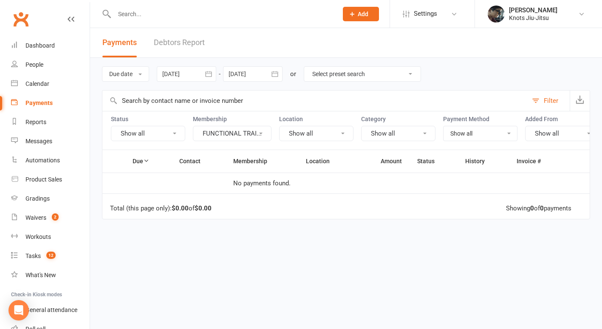
click at [251, 133] on button "FUNCTIONAL TRAI..." at bounding box center [232, 133] width 79 height 15
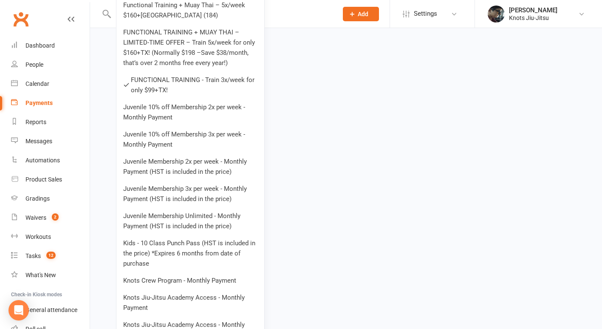
scroll to position [1287, 0]
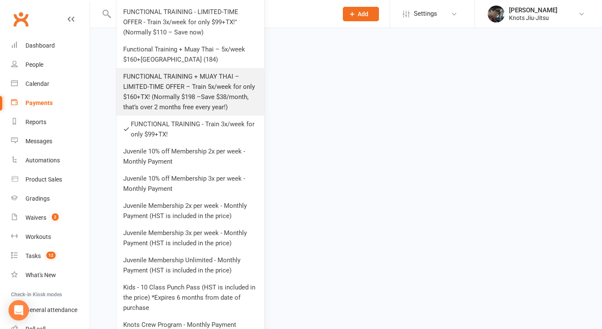
click at [207, 73] on link "FUNCTIONAL TRAINING + MUAY THAI – LIMITED-TIME OFFER – Train 5x/week for only $…" at bounding box center [190, 92] width 148 height 48
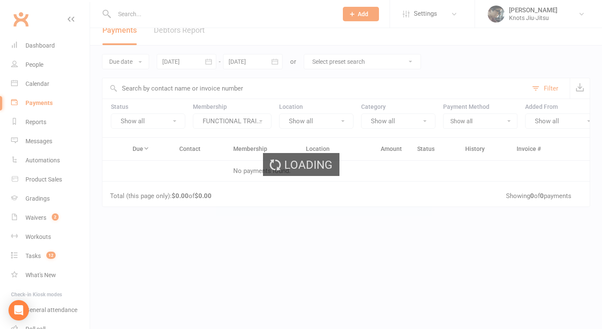
scroll to position [0, 0]
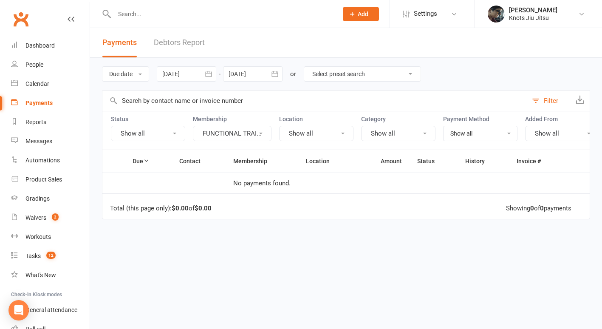
click at [249, 137] on button "FUNCTIONAL TRAI..." at bounding box center [232, 133] width 79 height 15
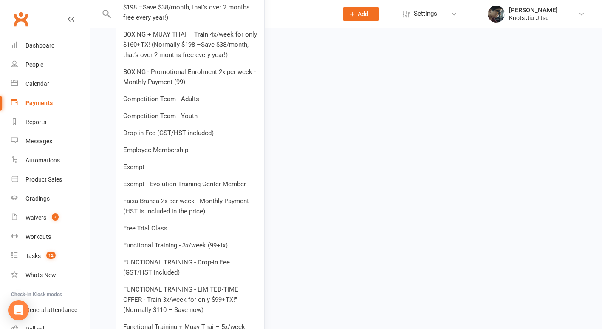
scroll to position [1029, 0]
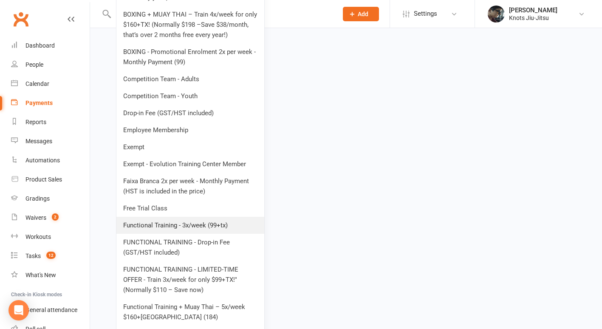
click at [207, 221] on link "Functional Training - 3x/week (99+tx)" at bounding box center [190, 225] width 148 height 17
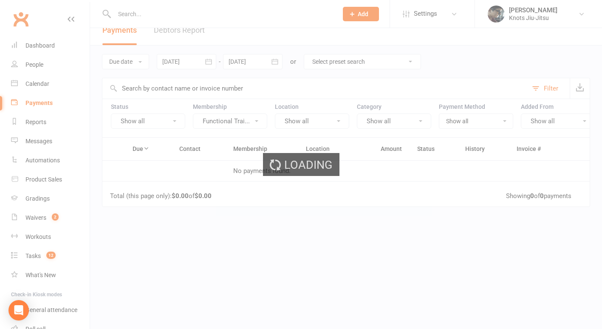
scroll to position [0, 0]
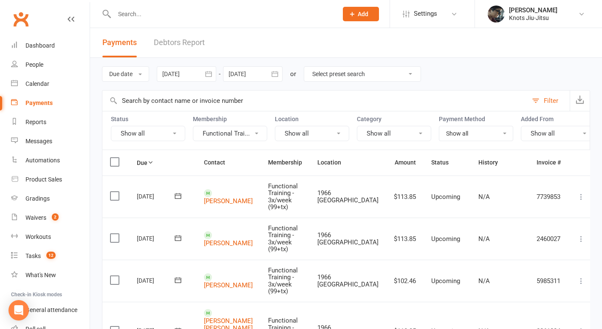
click at [231, 134] on button "Functional Trai..." at bounding box center [230, 133] width 74 height 15
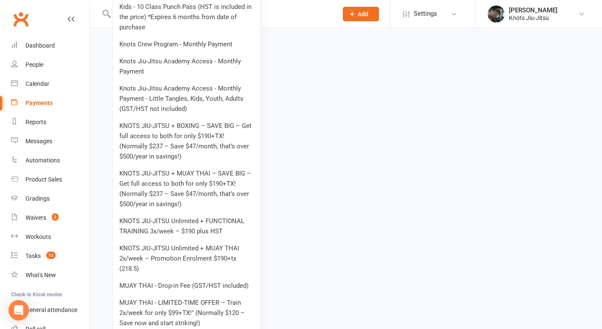
scroll to position [1576, 0]
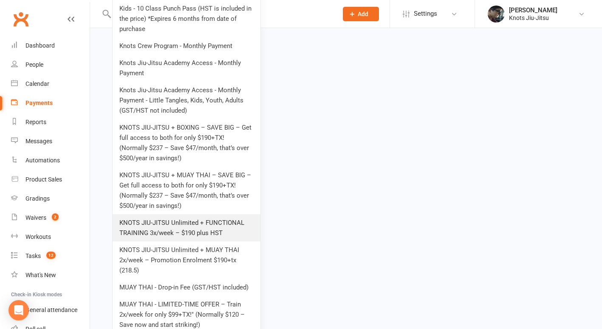
click at [194, 224] on link "KNOTS JIU-JITSU Unlimited + FUNCTIONAL TRAINING 3x/week – $190 plus HST" at bounding box center [187, 227] width 148 height 27
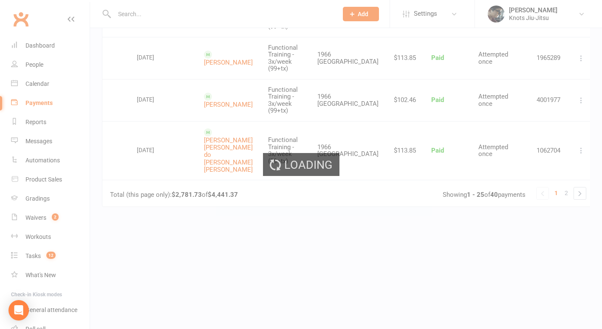
scroll to position [0, 0]
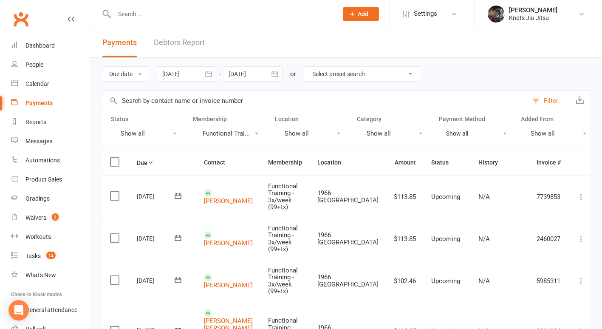
click at [220, 132] on button "Functional Trai..." at bounding box center [230, 133] width 74 height 15
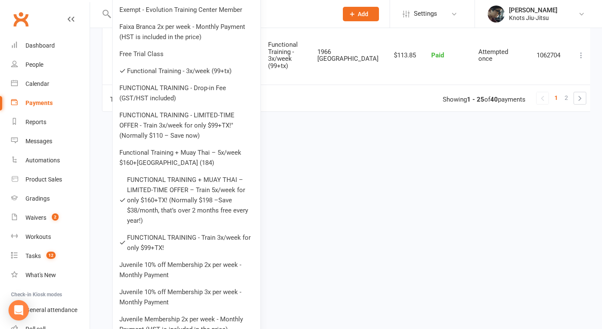
scroll to position [1183, 0]
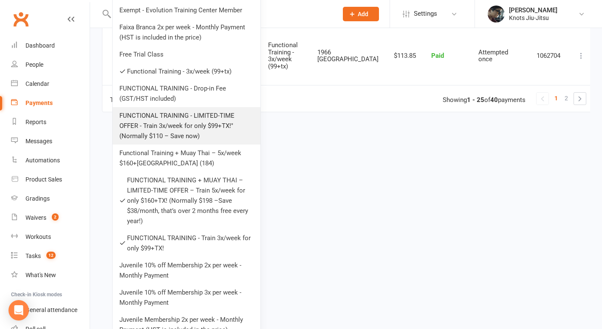
click at [213, 127] on link "FUNCTIONAL TRAINING - LIMITED-TIME OFFER - Train 3x/week for only $99+TX!" (Nor…" at bounding box center [187, 125] width 148 height 37
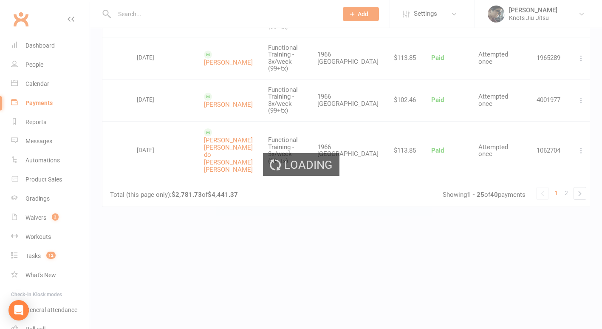
scroll to position [0, 0]
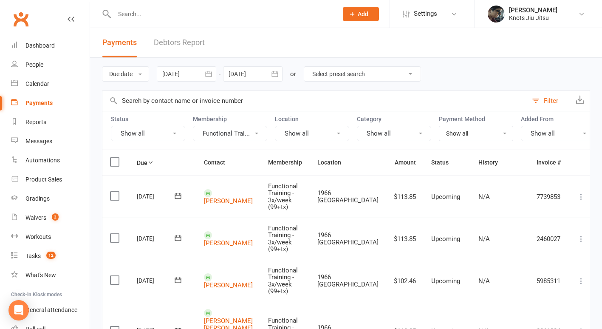
click at [216, 128] on button "Functional Trai..." at bounding box center [230, 133] width 74 height 15
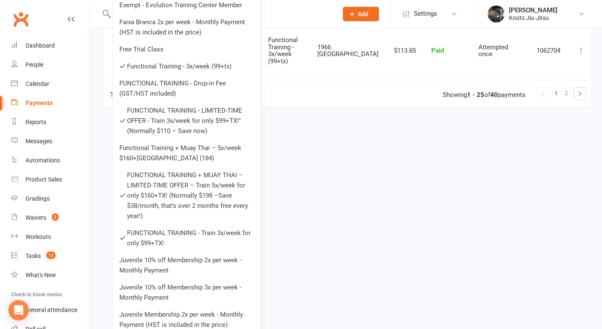
scroll to position [1186, 0]
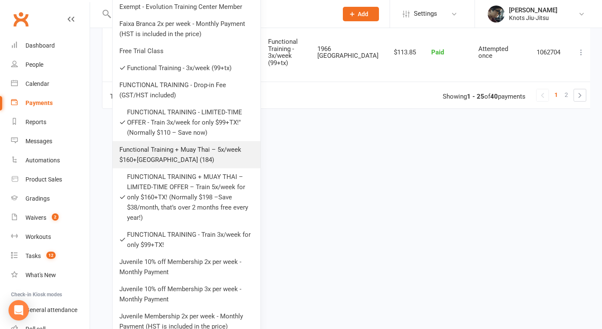
click at [214, 154] on link "Functional Training + Muay Thai – 5x/week $160+TX. (184)" at bounding box center [187, 154] width 148 height 27
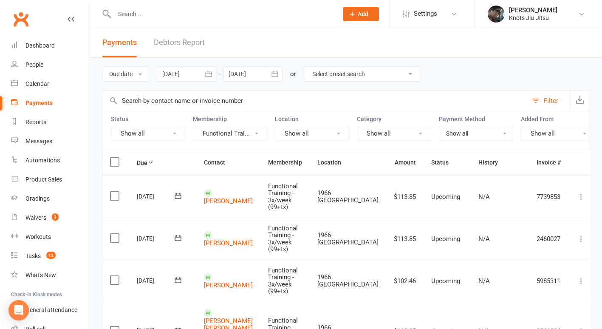
click at [220, 135] on button "Functional Trai..." at bounding box center [230, 133] width 74 height 15
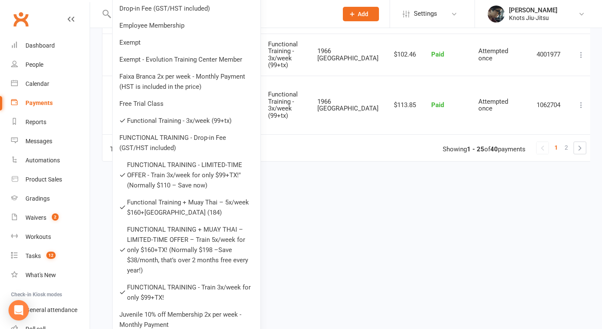
scroll to position [1129, 0]
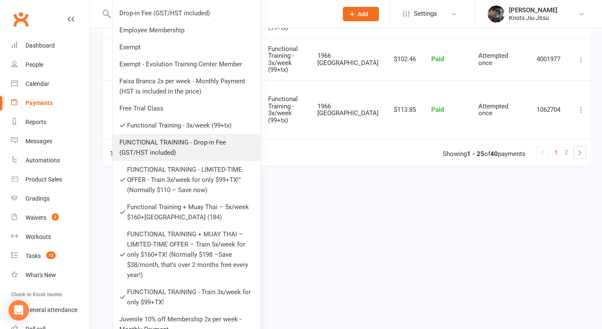
click at [190, 145] on link "FUNCTIONAL TRAINING - Drop-in Fee (GST/HST included)" at bounding box center [187, 147] width 148 height 27
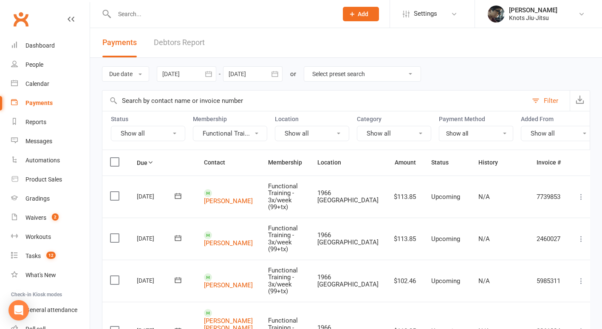
click at [210, 73] on icon "button" at bounding box center [208, 74] width 9 height 9
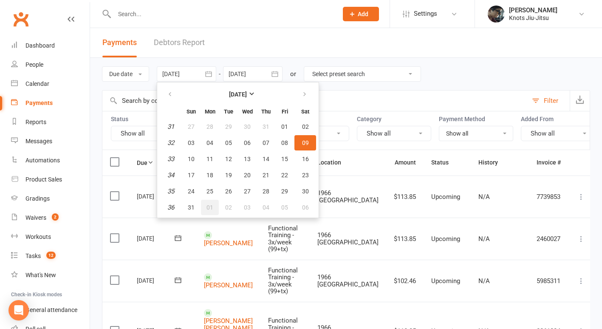
click at [205, 206] on button "01" at bounding box center [210, 207] width 18 height 15
type input "[DATE]"
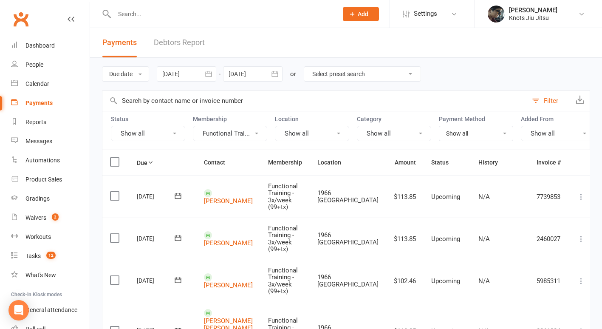
click at [273, 77] on icon "button" at bounding box center [275, 74] width 9 height 9
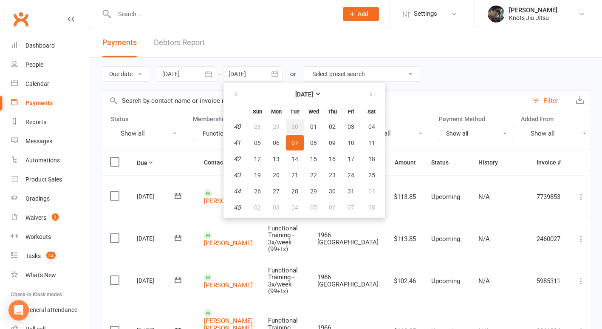
click at [296, 124] on span "30" at bounding box center [295, 126] width 7 height 7
type input "30 Sep 2025"
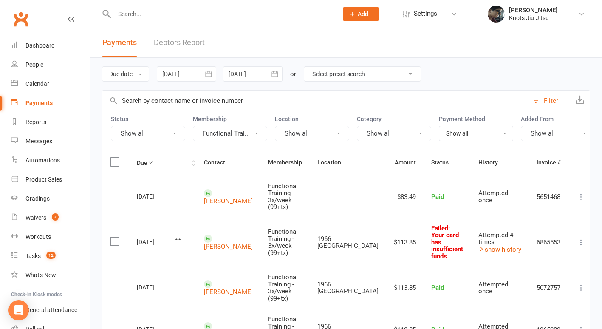
click at [153, 165] on icon at bounding box center [151, 162] width 6 height 6
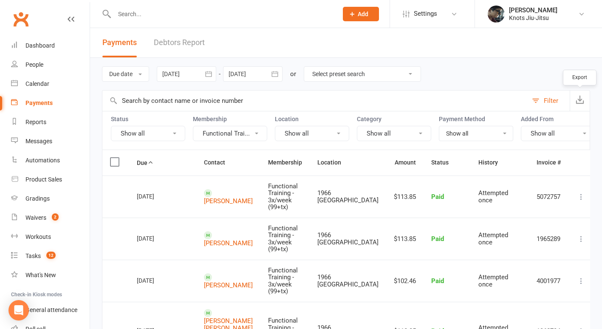
click at [580, 99] on icon "button" at bounding box center [580, 99] width 9 height 9
click at [525, 75] on div "Due date Due date Date paid Date failed 01 Sep 2025 August 2025 Sun Mon Tue Wed…" at bounding box center [346, 74] width 488 height 32
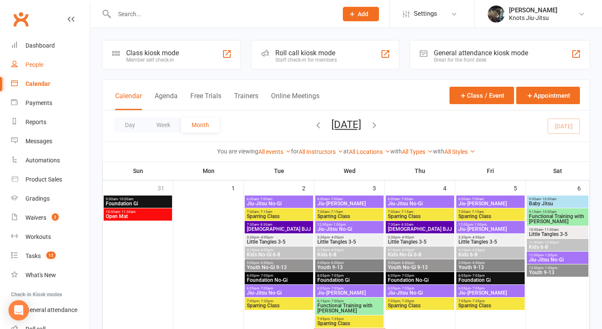
drag, startPoint x: 0, startPoint y: 0, endPoint x: 39, endPoint y: 66, distance: 76.4
click at [39, 66] on div "People" at bounding box center [35, 64] width 18 height 7
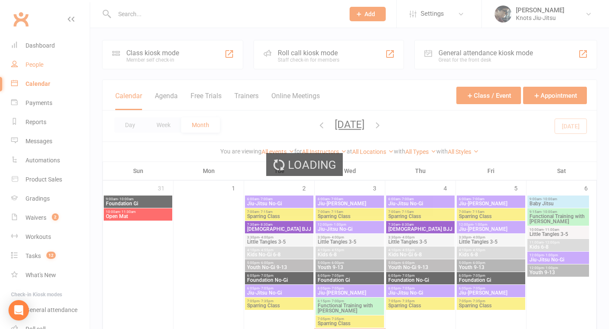
select select "100"
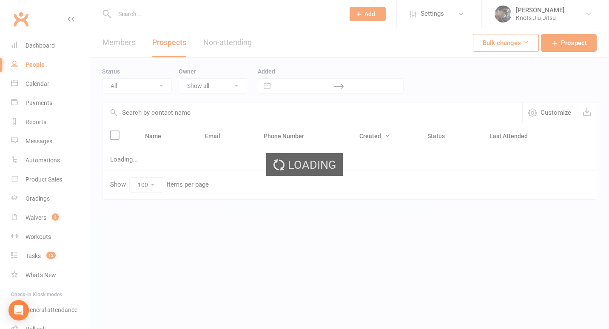
select select "Follow-up Email"
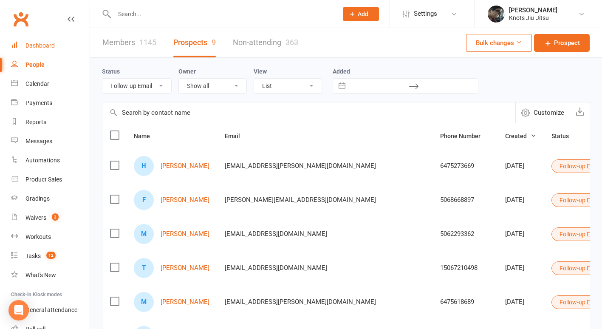
click at [37, 48] on div "Dashboard" at bounding box center [40, 45] width 29 height 7
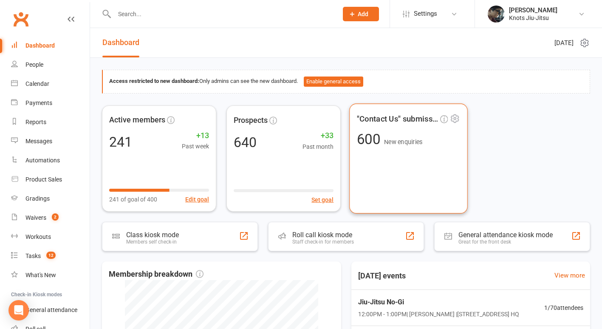
click at [432, 168] on div ""Contact Us" submissions 600 New enquiries" at bounding box center [408, 158] width 119 height 110
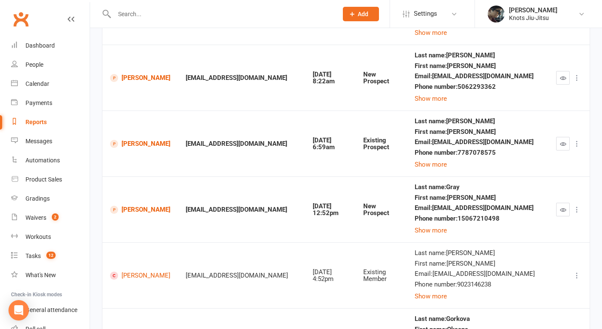
scroll to position [380, 0]
click at [445, 225] on button "Show more" at bounding box center [431, 230] width 32 height 10
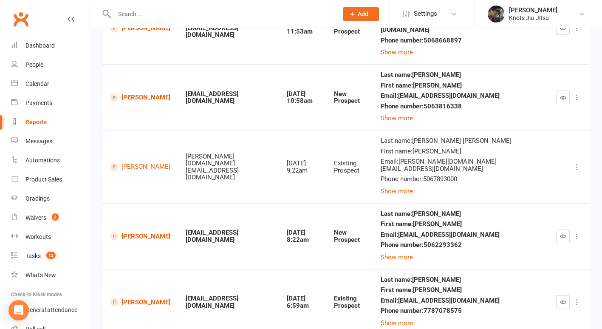
scroll to position [208, 0]
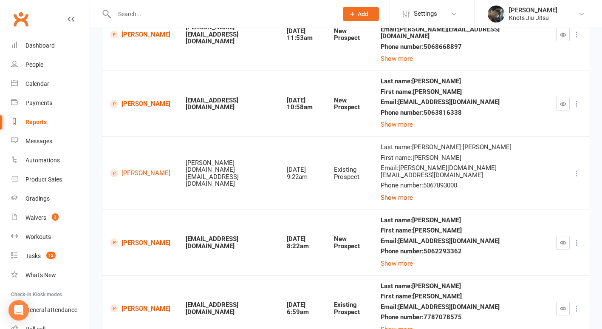
click at [381, 193] on button "Show more" at bounding box center [397, 198] width 32 height 10
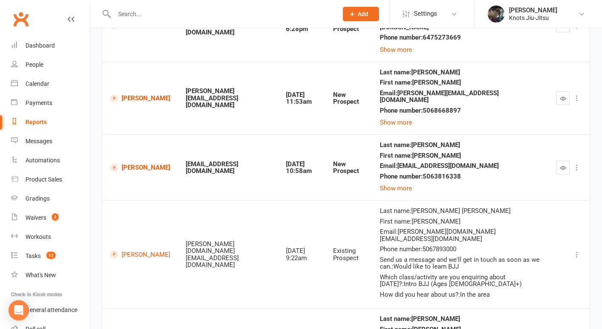
scroll to position [144, 0]
click at [381, 184] on button "Show more" at bounding box center [396, 189] width 32 height 10
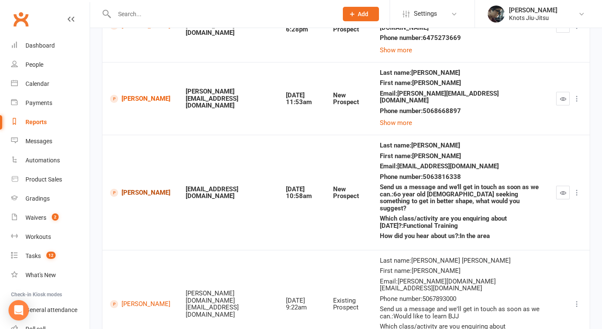
click at [144, 189] on link "[PERSON_NAME]" at bounding box center [140, 193] width 60 height 8
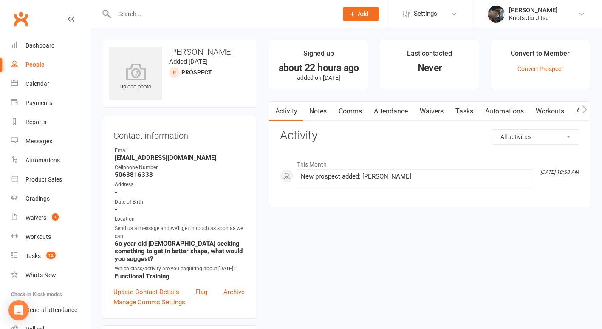
click at [358, 111] on link "Comms" at bounding box center [350, 112] width 35 height 20
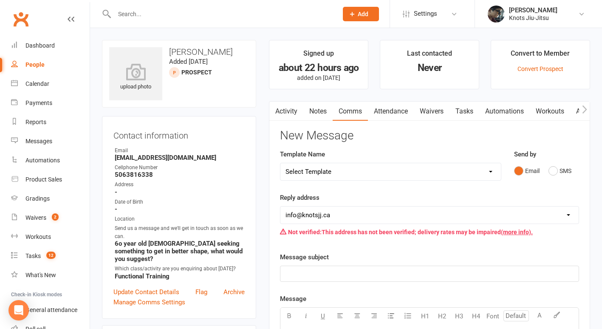
click at [374, 174] on select "Select Template [Email] Cancellation [Email] Failure of Payment [Email] Overdue…" at bounding box center [391, 171] width 221 height 17
select select "18"
click at [281, 163] on select "Select Template [Email] Cancellation [Email] Failure of Payment [Email] Overdue…" at bounding box center [391, 171] width 221 height 17
click at [45, 140] on div "Messages" at bounding box center [39, 141] width 27 height 7
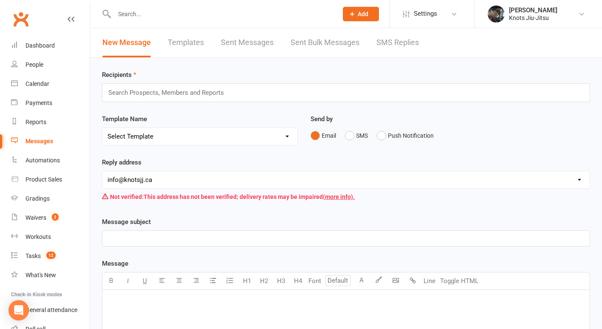
click at [193, 41] on link "Templates" at bounding box center [186, 42] width 36 height 29
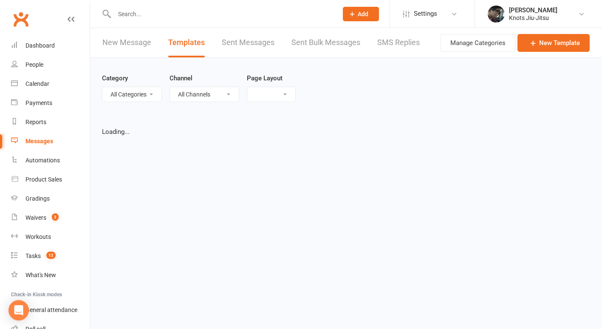
select select "grid"
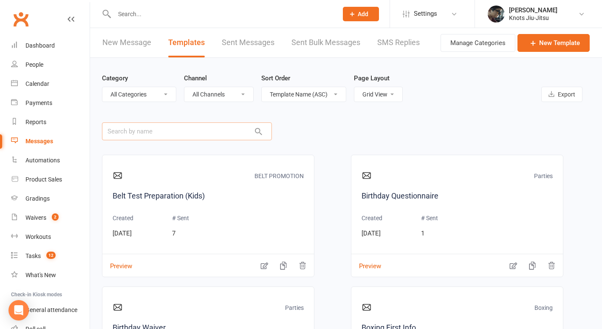
click at [201, 133] on input "text" at bounding box center [187, 131] width 170 height 18
type input "func"
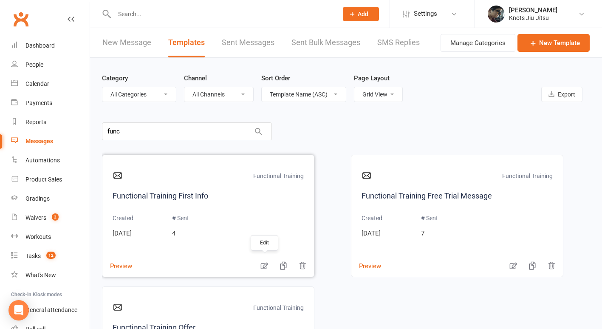
click at [263, 267] on icon "button" at bounding box center [264, 266] width 7 height 7
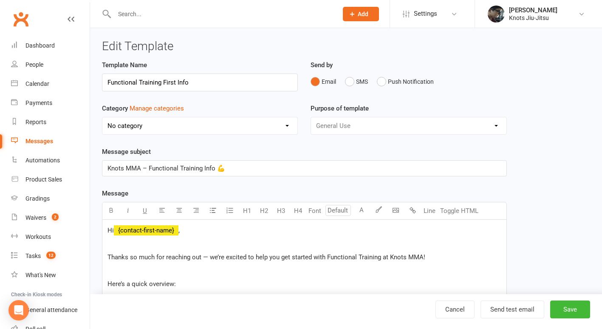
select select "17715"
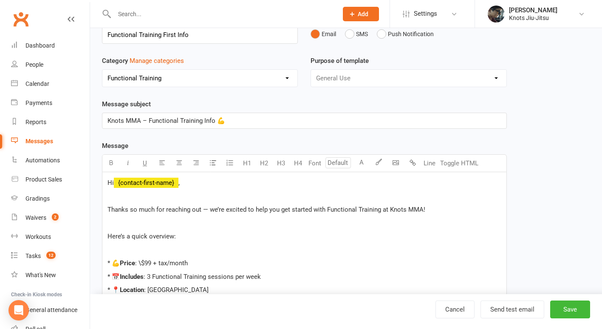
scroll to position [52, 0]
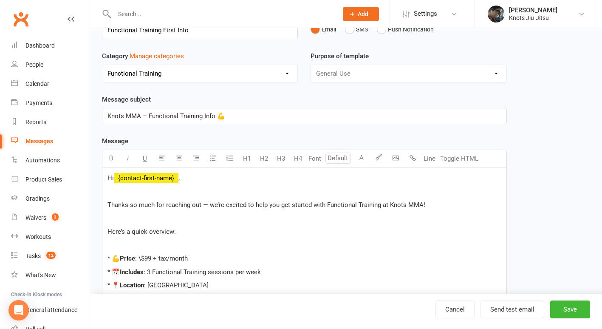
click at [432, 207] on p "Thanks so much for reaching out — we’re excited to help you get started with Fu…" at bounding box center [305, 205] width 394 height 10
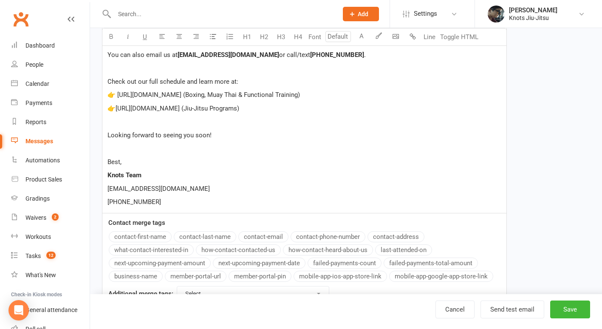
scroll to position [552, 0]
drag, startPoint x: 236, startPoint y: 96, endPoint x: 181, endPoint y: 94, distance: 55.7
click at [181, 94] on span "👉 [URL][DOMAIN_NAME] (Boxing, Muay Thai & Functional Training)" at bounding box center [204, 95] width 193 height 8
click at [573, 308] on button "Save" at bounding box center [570, 310] width 40 height 18
select select "grid"
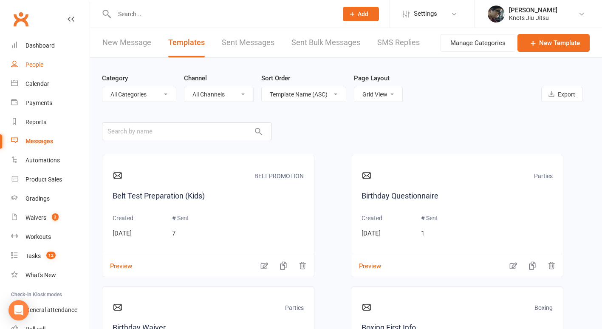
click at [28, 73] on link "People" at bounding box center [50, 64] width 79 height 19
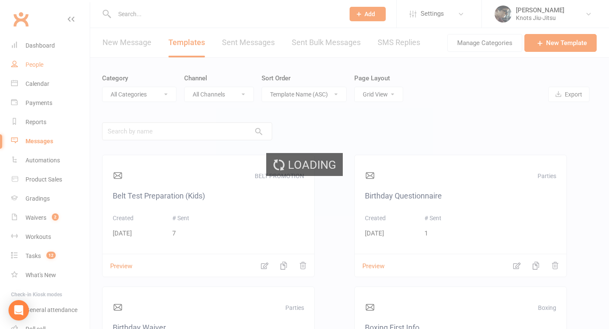
select select "100"
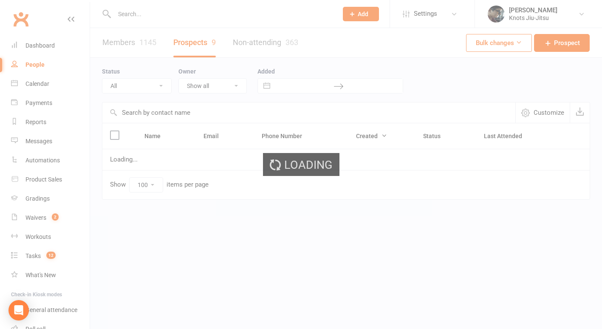
select select "Follow-up Email"
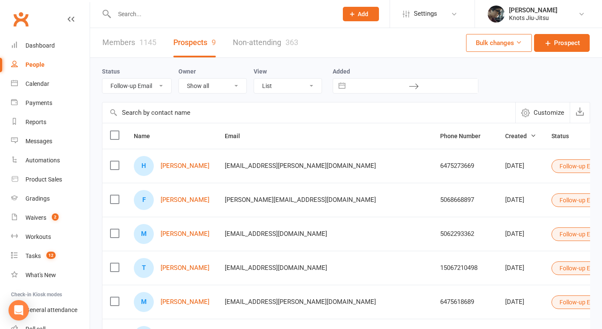
click at [156, 92] on select "All (No status set) (Invalid status) Initial Contact Follow-up Call Follow-up E…" at bounding box center [136, 86] width 69 height 14
select select
click at [102, 79] on select "All (No status set) (Invalid status) Initial Contact Follow-up Call Follow-up E…" at bounding box center [136, 86] width 69 height 14
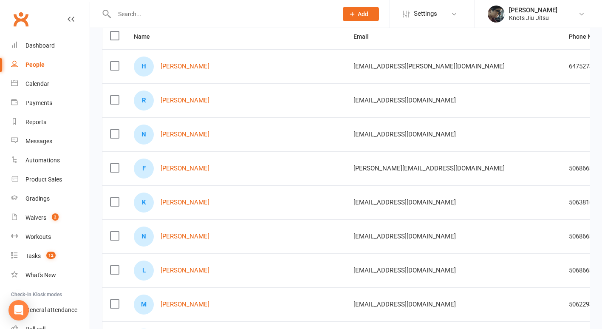
scroll to position [100, 0]
click at [175, 203] on link "[PERSON_NAME]" at bounding box center [185, 202] width 49 height 7
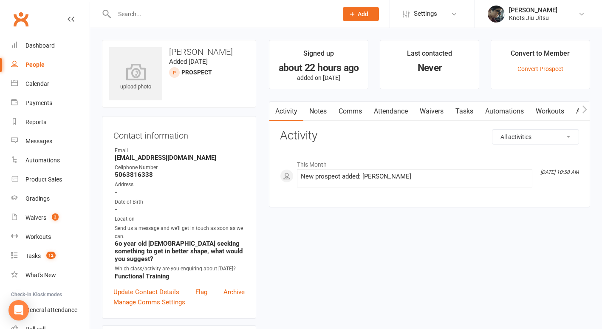
click at [357, 109] on link "Comms" at bounding box center [350, 112] width 35 height 20
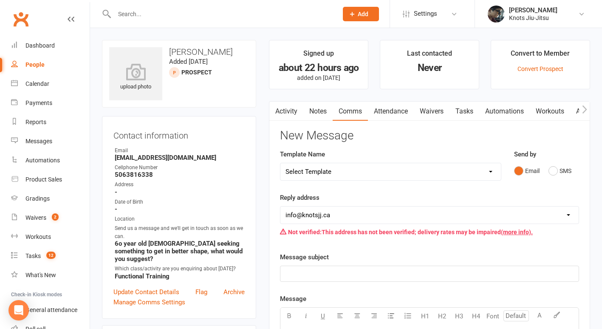
click at [415, 177] on select "Select Template [Email] Cancellation [Email] Failure of Payment [Email] Overdue…" at bounding box center [391, 171] width 221 height 17
select select "18"
click at [281, 163] on select "Select Template [Email] Cancellation [Email] Failure of Payment [Email] Overdue…" at bounding box center [391, 171] width 221 height 17
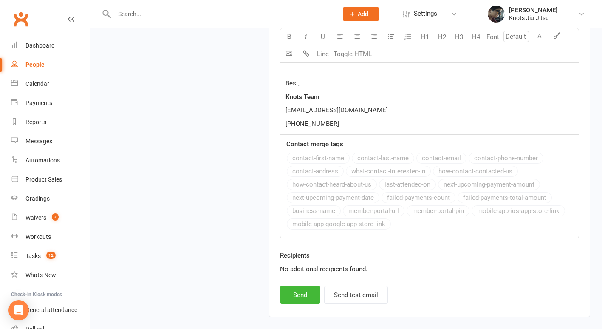
scroll to position [794, 0]
click at [299, 299] on button "Send" at bounding box center [300, 295] width 40 height 18
select select
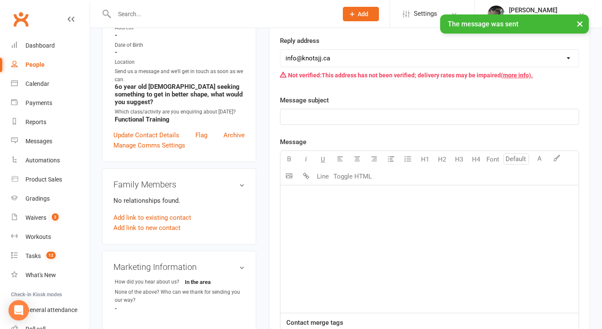
scroll to position [88, 0]
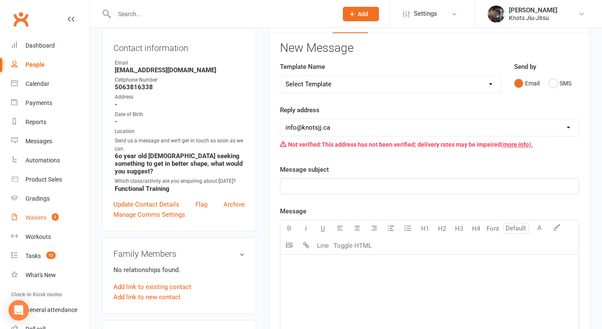
click at [37, 218] on div "Waivers" at bounding box center [36, 217] width 21 height 7
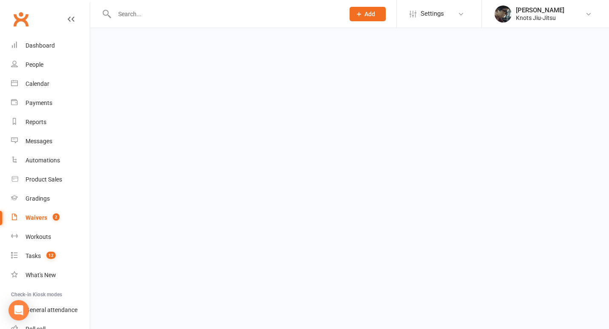
select select "100"
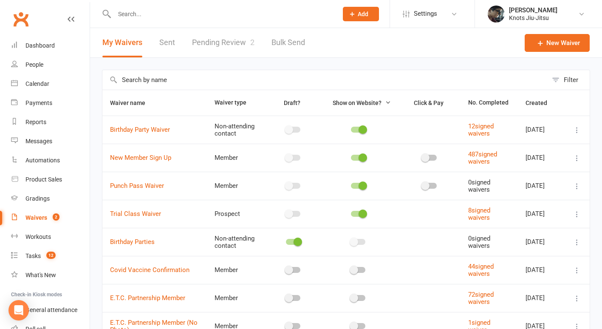
click at [212, 39] on link "Pending Review 2" at bounding box center [223, 42] width 62 height 29
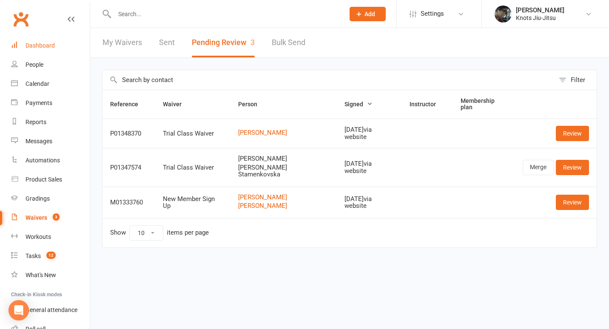
click at [48, 45] on div "Dashboard" at bounding box center [40, 45] width 29 height 7
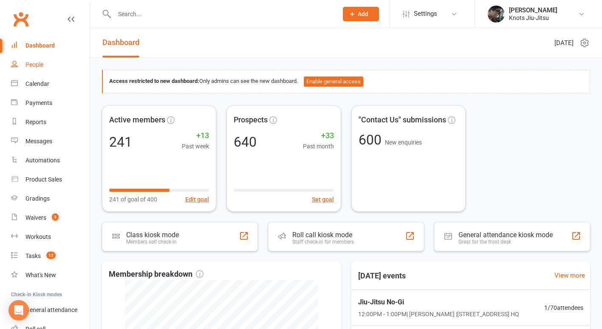
click at [27, 63] on div "People" at bounding box center [35, 64] width 18 height 7
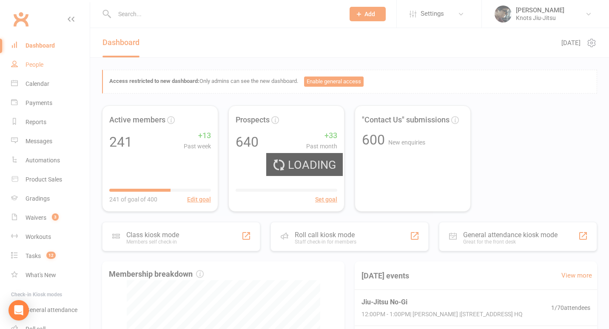
select select "100"
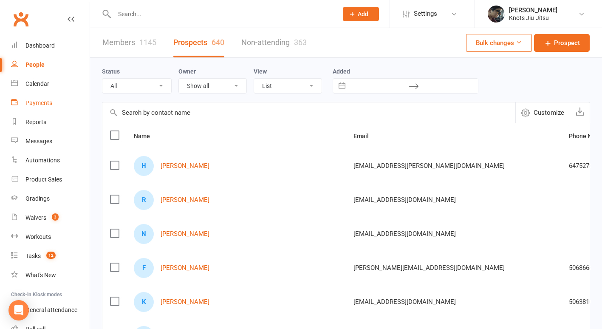
click at [40, 103] on div "Payments" at bounding box center [39, 102] width 27 height 7
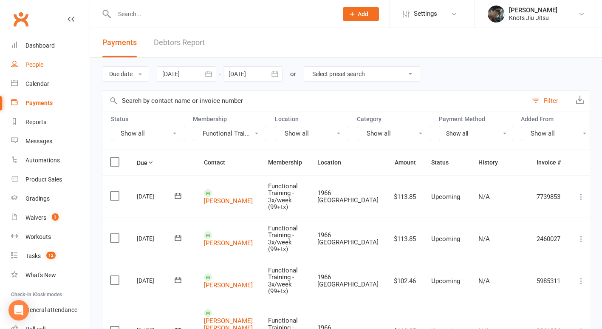
click at [45, 56] on link "People" at bounding box center [50, 64] width 79 height 19
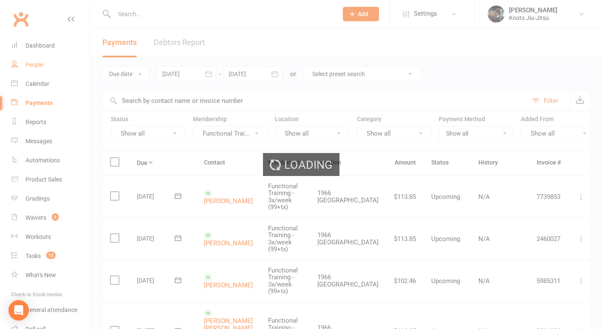
select select "100"
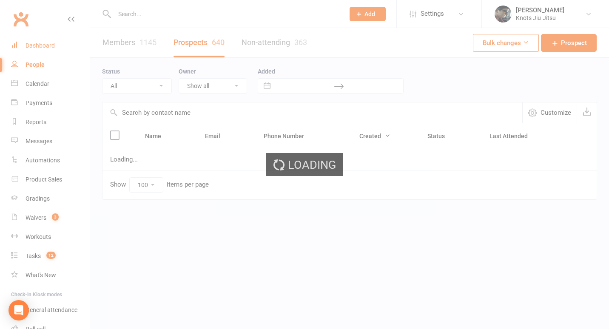
click at [48, 43] on div "Dashboard" at bounding box center [40, 45] width 29 height 7
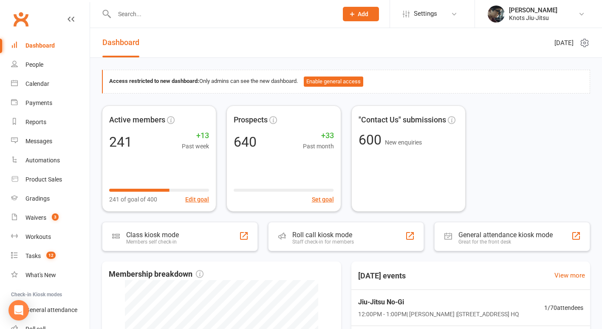
click at [48, 43] on div "Dashboard" at bounding box center [40, 45] width 29 height 7
